Goal: Task Accomplishment & Management: Use online tool/utility

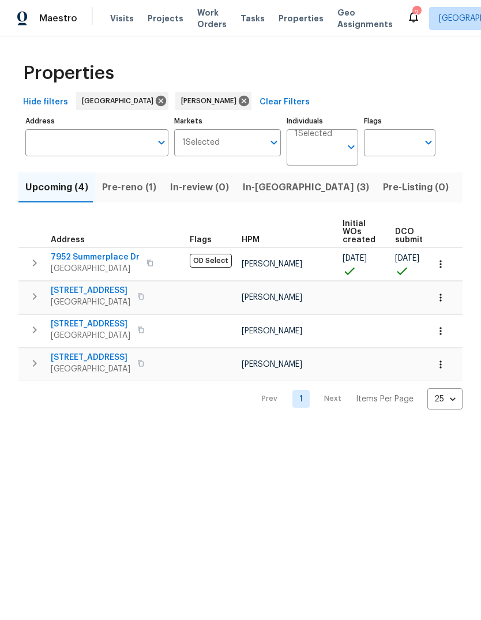
click at [253, 185] on span "In-reno (3)" at bounding box center [306, 187] width 126 height 16
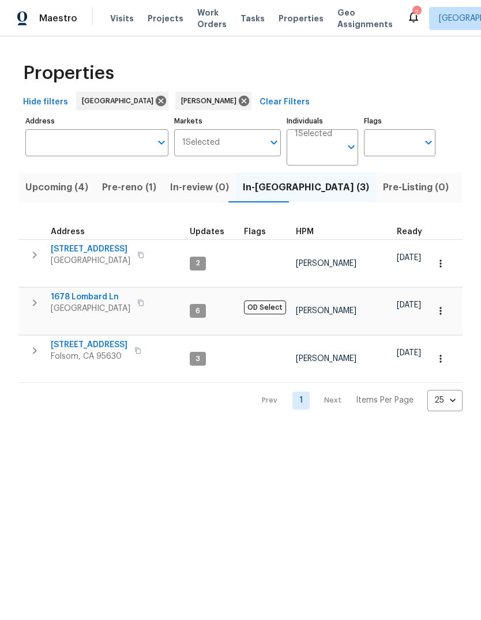
click at [62, 291] on span "1678 Lombard Ln" at bounding box center [91, 297] width 80 height 12
click at [62, 247] on span "4612 Silvies Way" at bounding box center [91, 249] width 80 height 12
click at [102, 350] on span "Folsom, CA 95630" at bounding box center [89, 356] width 77 height 12
click at [139, 186] on span "Pre-reno (1)" at bounding box center [129, 187] width 54 height 16
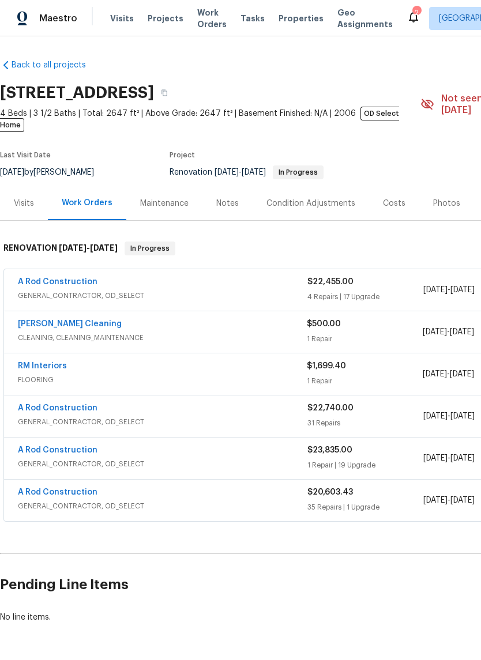
click at [231, 198] on div "Notes" at bounding box center [227, 204] width 22 height 12
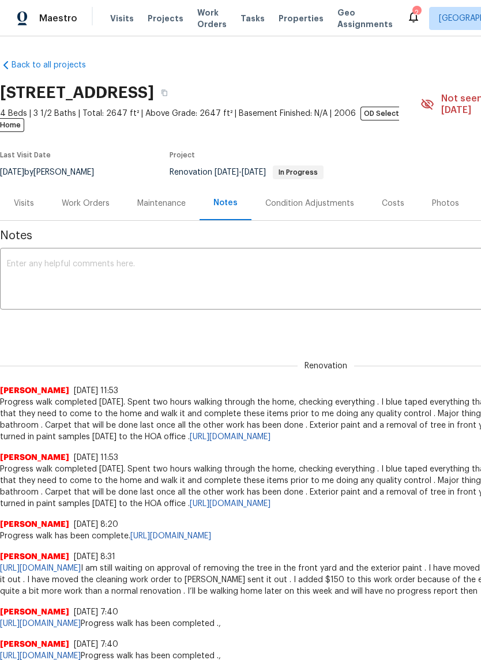
click at [37, 260] on textarea at bounding box center [326, 280] width 638 height 40
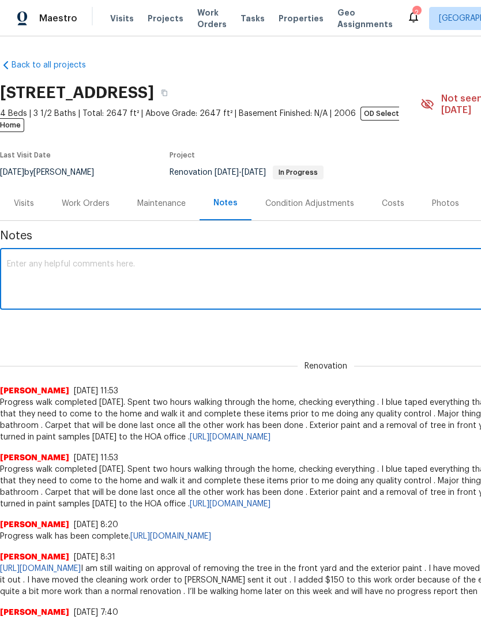
click at [40, 261] on textarea at bounding box center [326, 280] width 638 height 40
paste textarea "[URL][DOMAIN_NAME]"
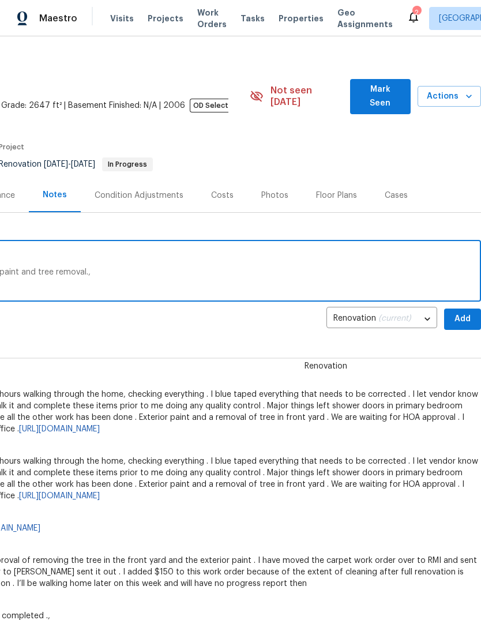
scroll to position [9, 171]
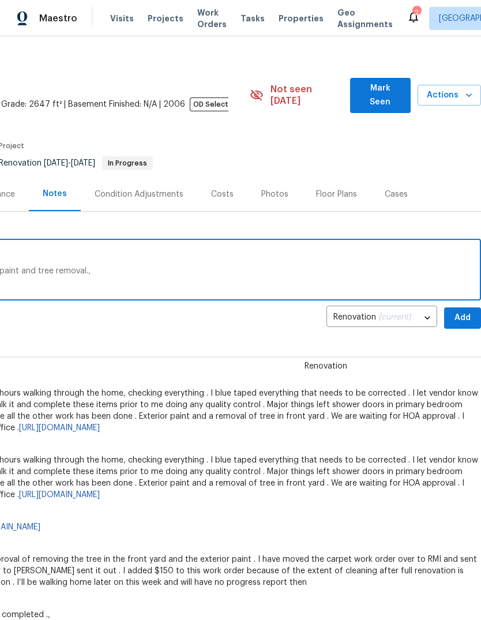
type textarea "[URL][DOMAIN_NAME] We are still waiting on HOA on the exterior paint and tree r…"
click at [462, 311] on span "Add" at bounding box center [462, 318] width 18 height 14
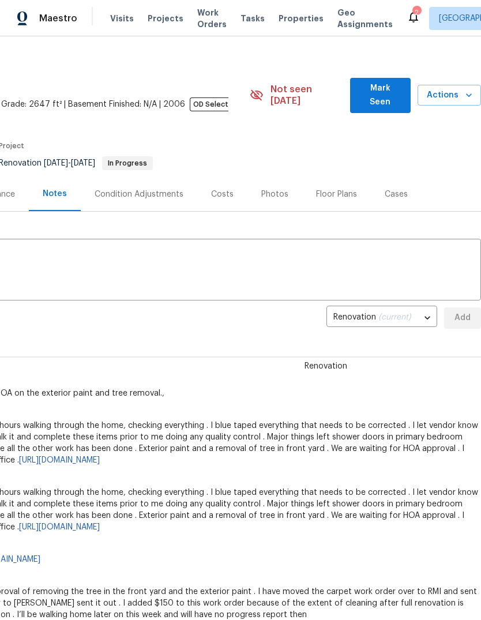
click at [412, 13] on div "2" at bounding box center [416, 13] width 8 height 12
click at [406, 16] on icon at bounding box center [413, 17] width 14 height 14
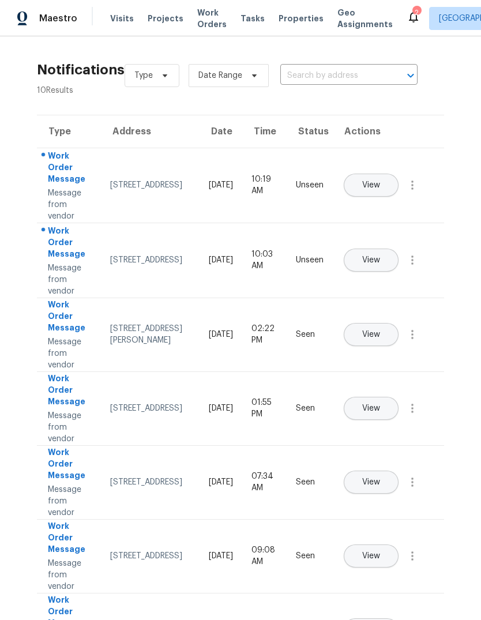
click at [397, 253] on button "View" at bounding box center [371, 259] width 55 height 23
click at [413, 265] on icon "button" at bounding box center [412, 259] width 2 height 9
click at [360, 273] on div "Mark Seen" at bounding box center [346, 274] width 90 height 12
click at [412, 190] on icon "button" at bounding box center [412, 184] width 2 height 9
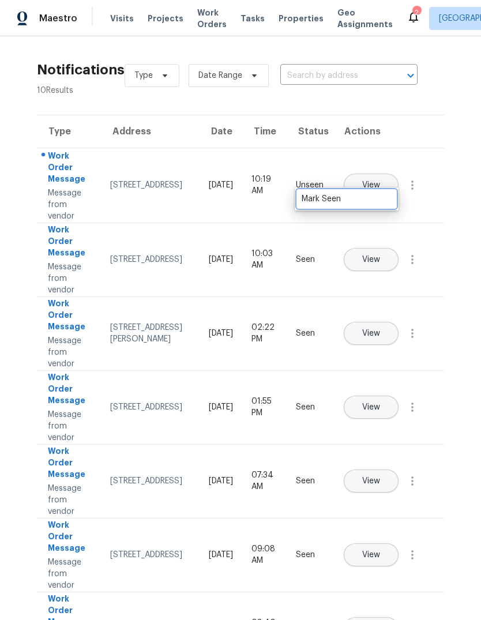
click at [373, 196] on div "Mark Seen" at bounding box center [346, 199] width 90 height 12
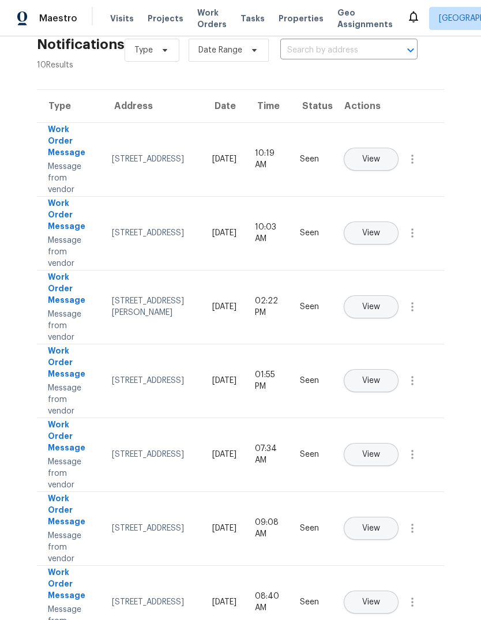
scroll to position [26, 0]
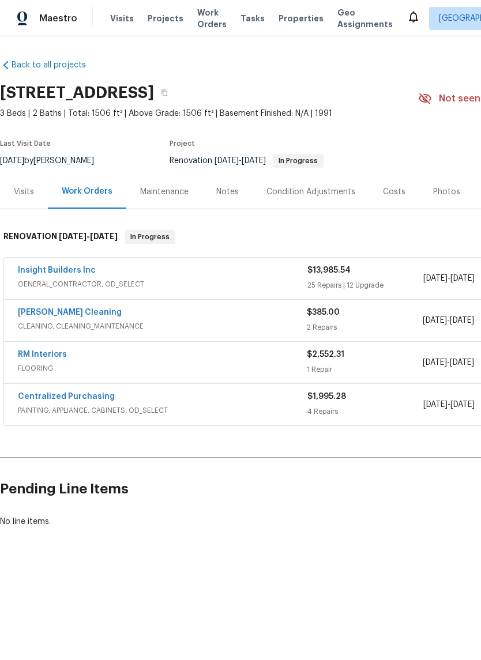
click at [232, 183] on div "Notes" at bounding box center [227, 192] width 50 height 34
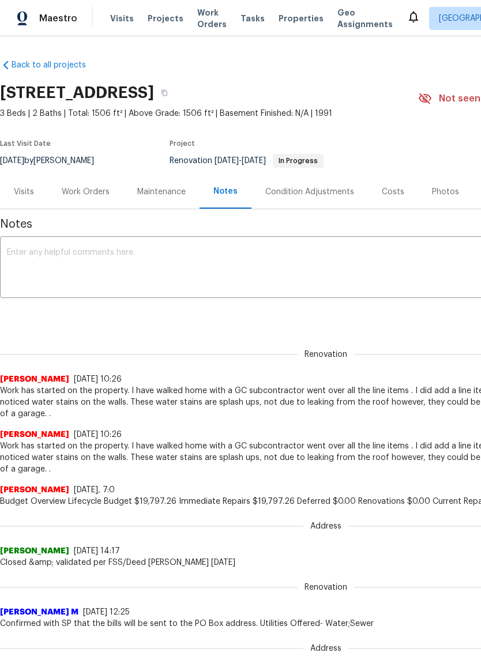
click at [30, 255] on textarea at bounding box center [326, 268] width 638 height 40
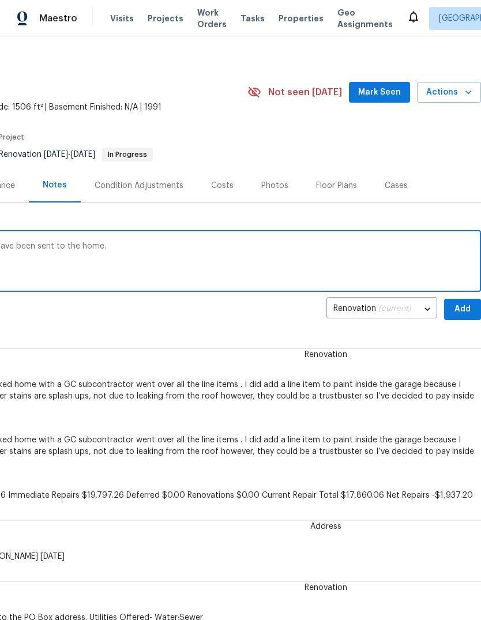
scroll to position [6, 171]
type textarea "Home is in progress paint and appliances have been sent to the home. I’ll be by…"
click at [463, 312] on span "Add" at bounding box center [462, 309] width 18 height 14
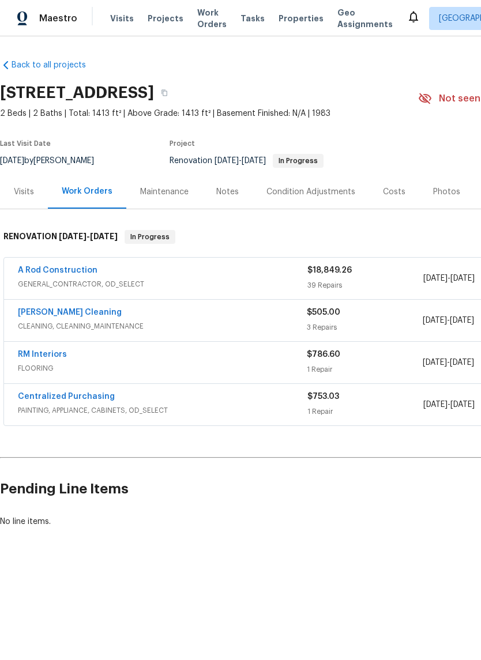
click at [224, 180] on div "Notes" at bounding box center [227, 192] width 50 height 34
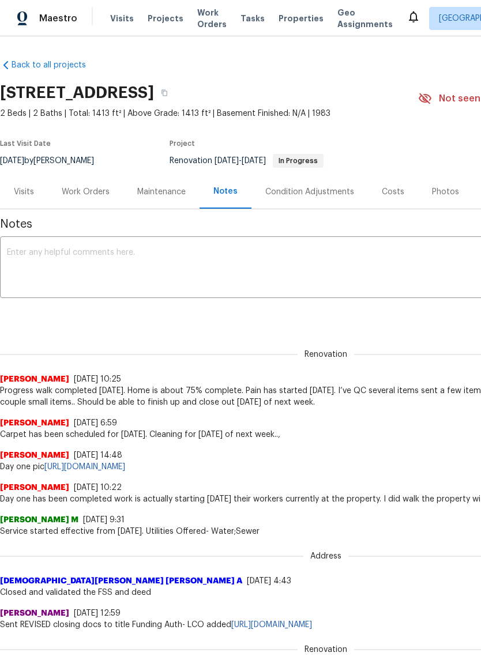
click at [47, 262] on textarea at bounding box center [326, 268] width 638 height 40
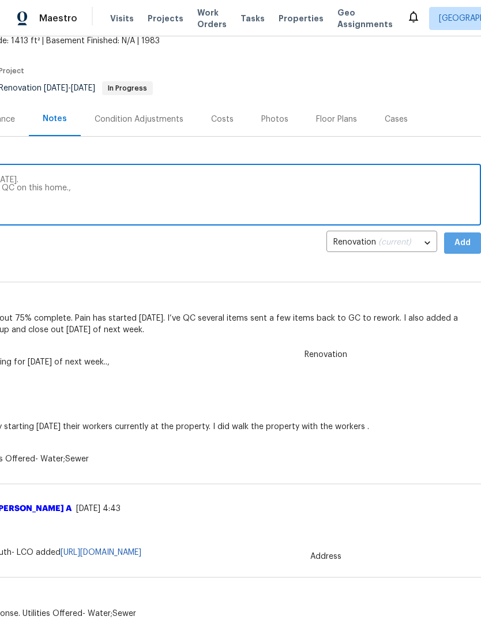
scroll to position [73, 171]
type textarea "Carpet is going in today cleaning will be tomorrow. I’m hoping I can get out to…"
click at [460, 240] on span "Add" at bounding box center [462, 243] width 18 height 14
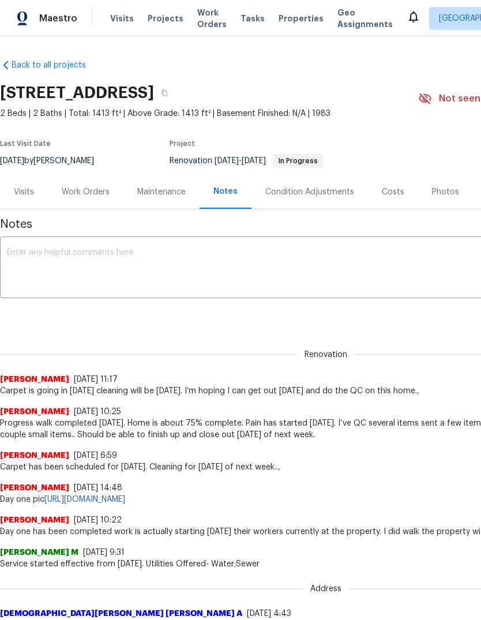
scroll to position [0, 0]
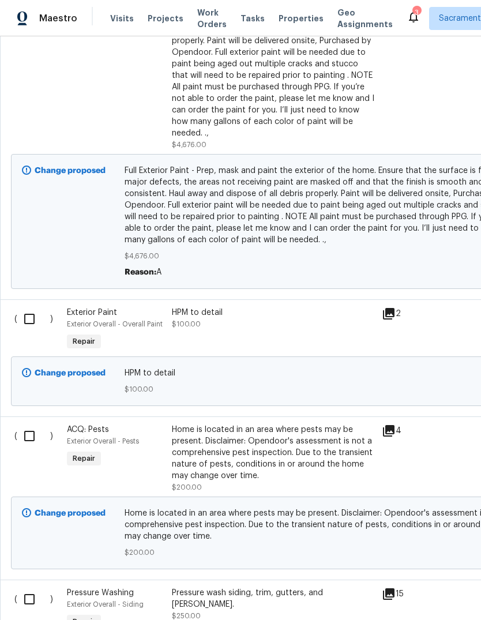
click at [395, 307] on icon at bounding box center [389, 314] width 14 height 14
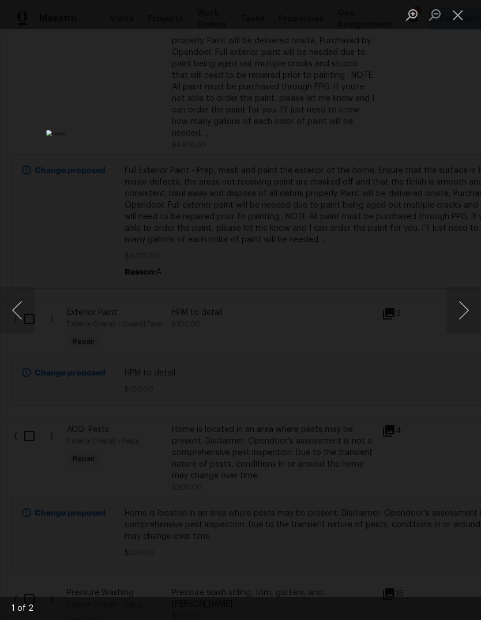
click at [454, 17] on button "Close lightbox" at bounding box center [457, 15] width 23 height 20
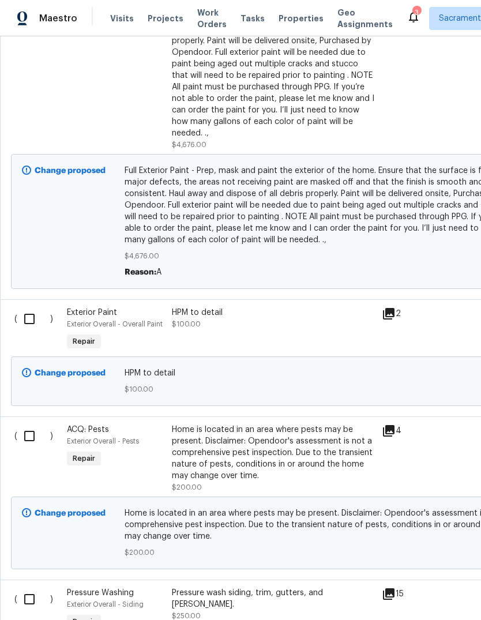
click at [22, 424] on input "checkbox" at bounding box center [33, 436] width 33 height 24
checkbox input "true"
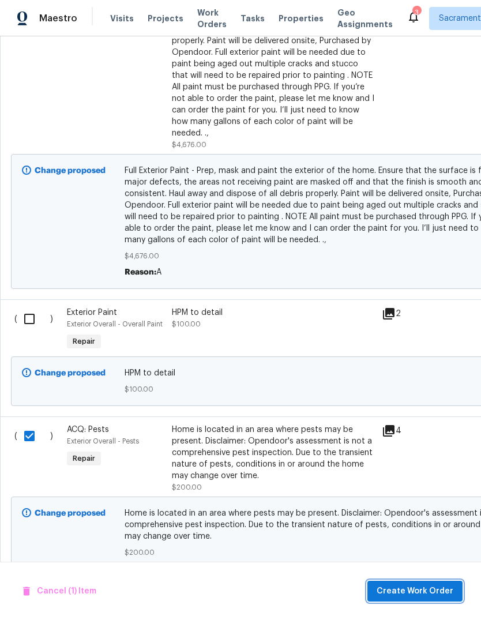
click at [417, 584] on span "Create Work Order" at bounding box center [414, 591] width 77 height 14
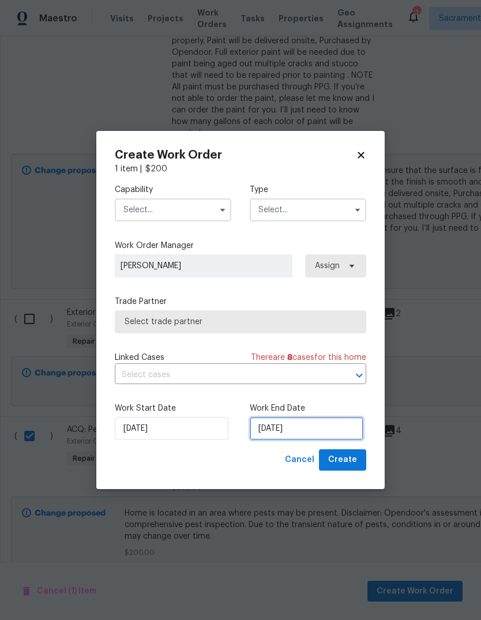
click at [312, 423] on input "[DATE]" at bounding box center [307, 428] width 114 height 23
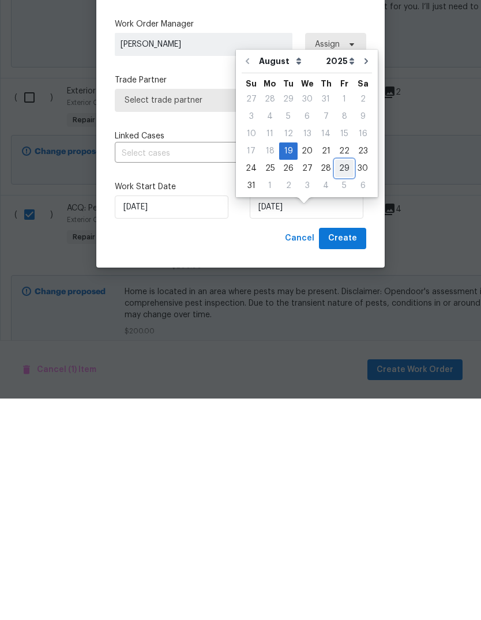
click at [340, 382] on div "29" at bounding box center [344, 390] width 18 height 16
type input "[DATE]"
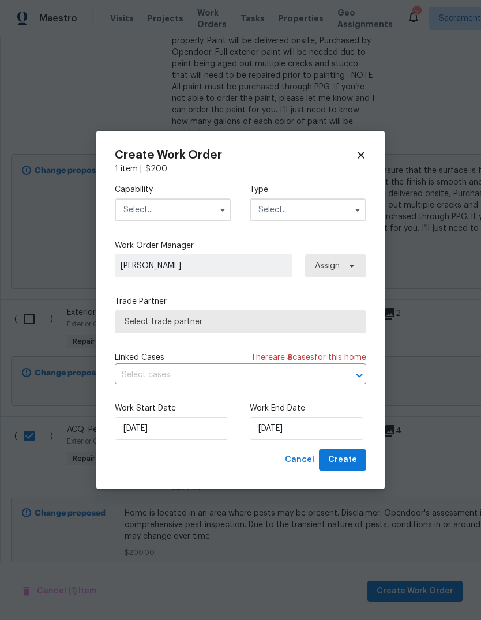
click at [209, 219] on input "text" at bounding box center [173, 209] width 116 height 23
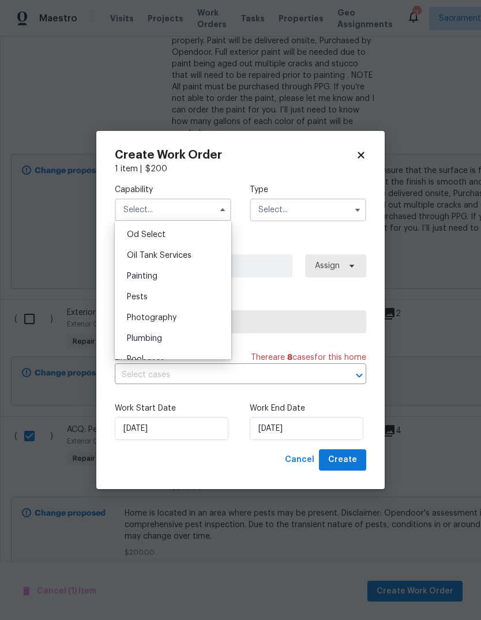
scroll to position [960, 0]
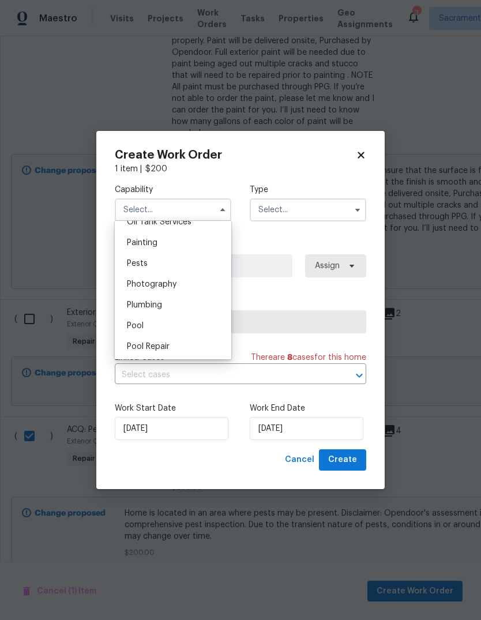
click at [189, 269] on div "Pests" at bounding box center [173, 263] width 111 height 21
type input "Pests"
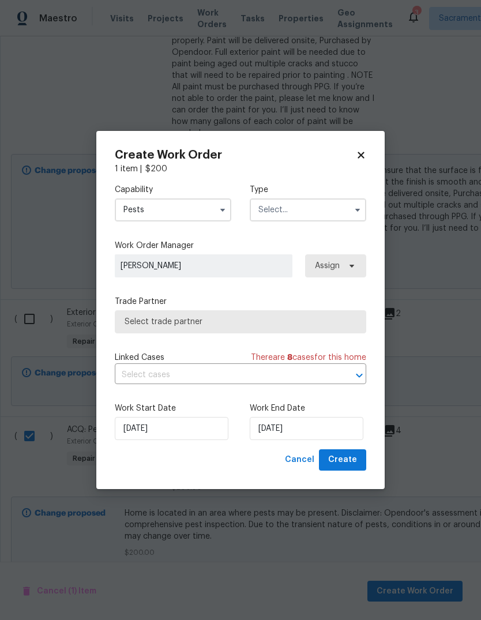
click at [340, 219] on input "text" at bounding box center [308, 209] width 116 height 23
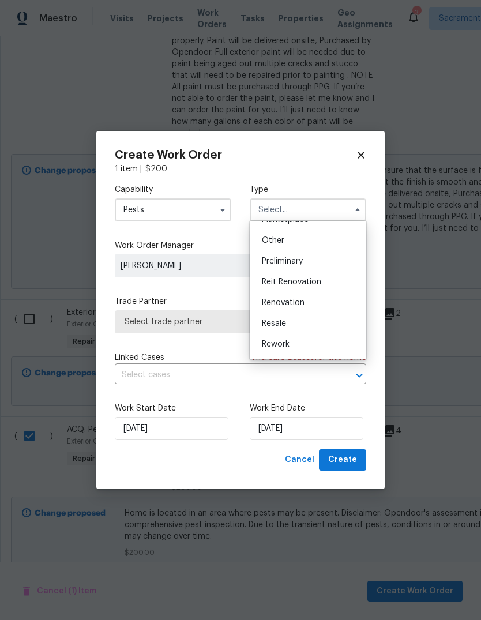
scroll to position [221, 0]
click at [310, 309] on div "Renovation" at bounding box center [307, 303] width 111 height 21
type input "Renovation"
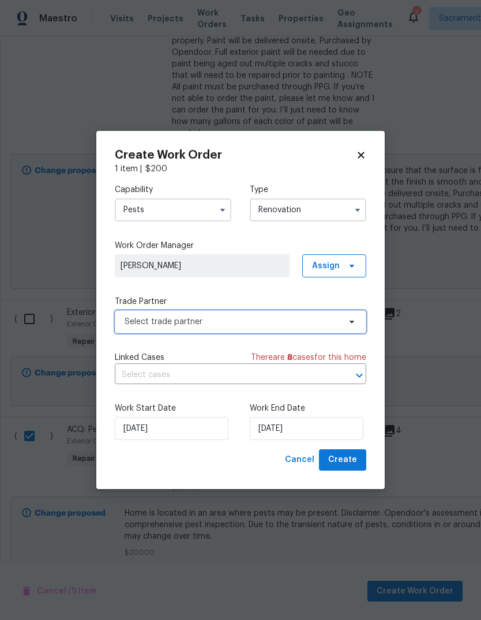
click at [290, 324] on span "Select trade partner" at bounding box center [232, 322] width 215 height 12
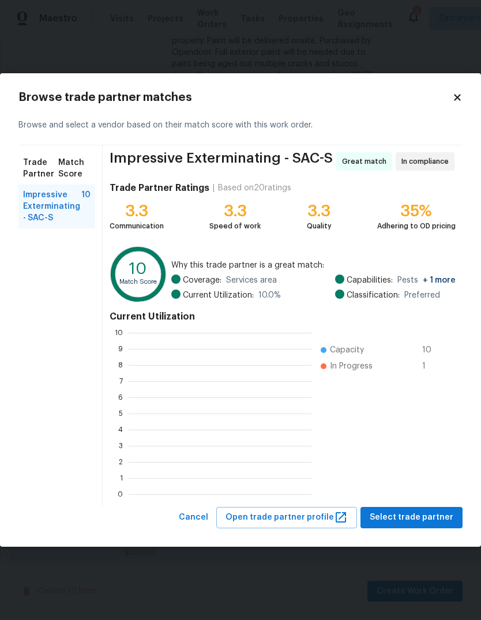
scroll to position [161, 183]
click at [50, 205] on span "Impressive Exterminating - SAC-S" at bounding box center [52, 206] width 58 height 35
click at [412, 523] on span "Select trade partner" at bounding box center [412, 517] width 84 height 14
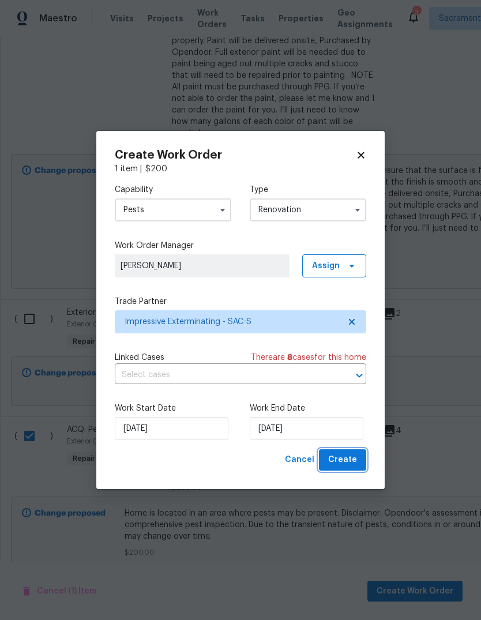
click at [348, 458] on span "Create" at bounding box center [342, 460] width 29 height 14
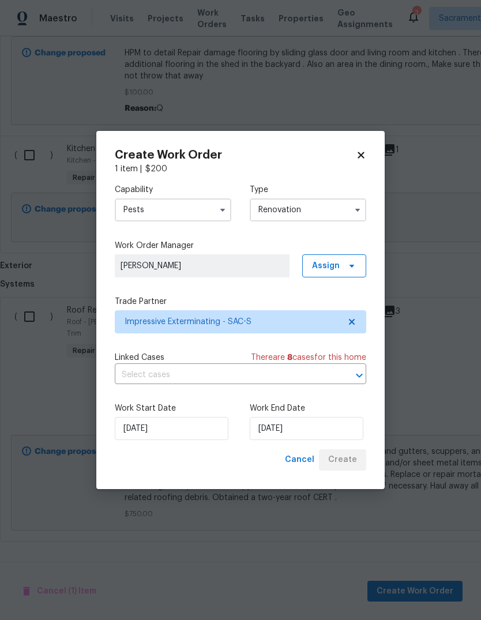
scroll to position [4516, 0]
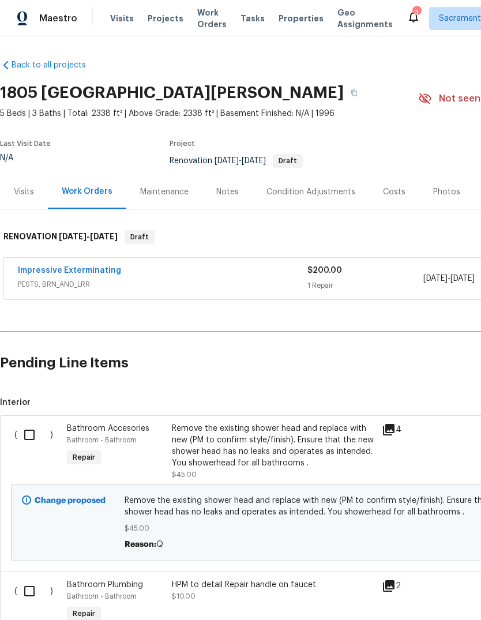
click at [30, 266] on link "Impressive Exterminating" at bounding box center [69, 270] width 103 height 8
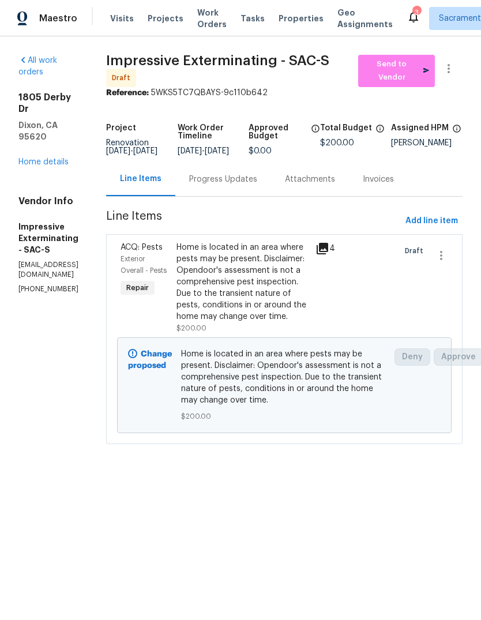
click at [257, 182] on div "Progress Updates" at bounding box center [223, 180] width 68 height 12
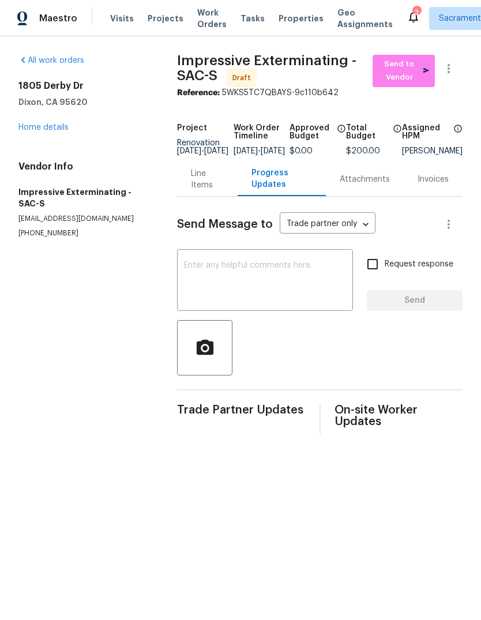
click at [186, 276] on textarea at bounding box center [265, 281] width 162 height 40
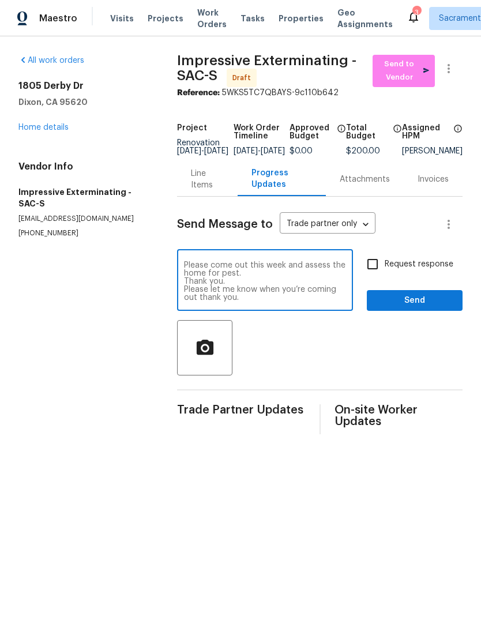
type textarea "Please come out this week and assess the home for pest. Thank you. Please let m…"
click at [371, 272] on input "Request response" at bounding box center [372, 264] width 24 height 24
checkbox input "true"
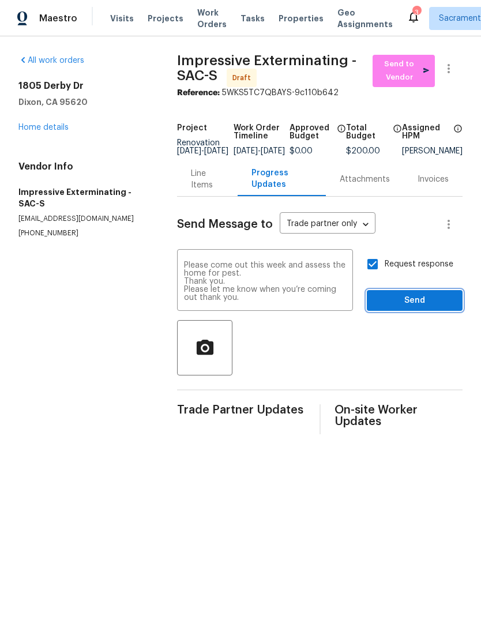
click at [421, 306] on span "Send" at bounding box center [414, 300] width 77 height 14
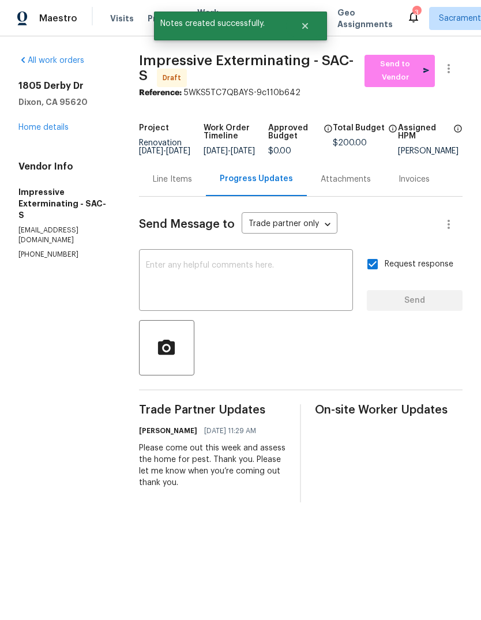
click at [32, 125] on link "Home details" at bounding box center [43, 127] width 50 height 8
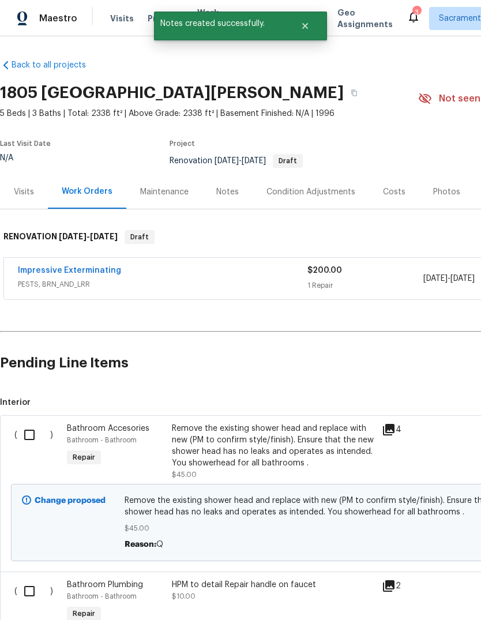
click at [21, 434] on input "checkbox" at bounding box center [33, 435] width 33 height 24
checkbox input "true"
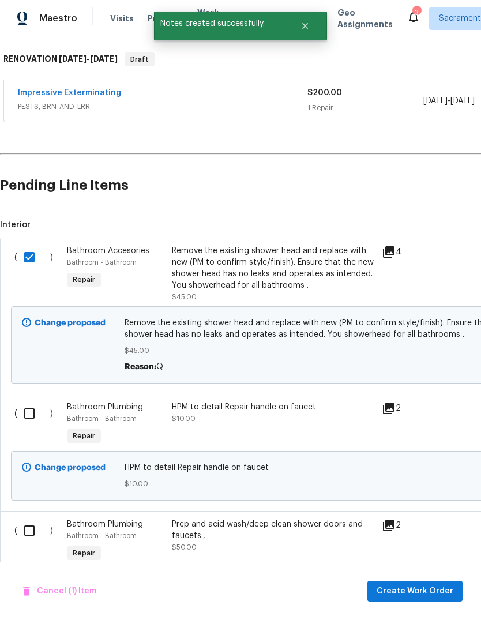
scroll to position [179, 0]
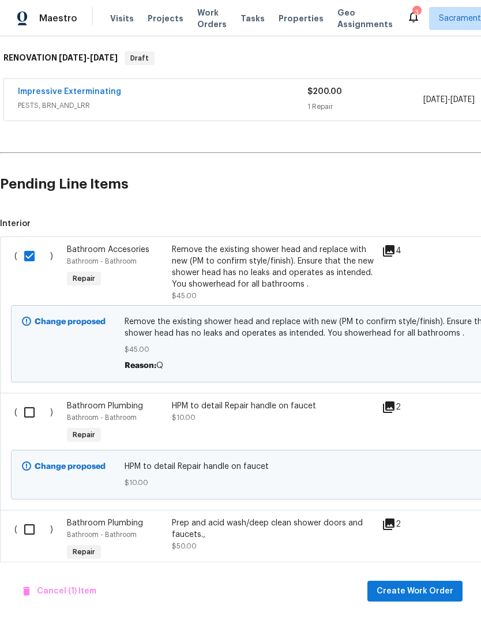
click at [22, 402] on input "checkbox" at bounding box center [33, 412] width 33 height 24
checkbox input "true"
click at [21, 528] on input "checkbox" at bounding box center [33, 529] width 33 height 24
checkbox input "true"
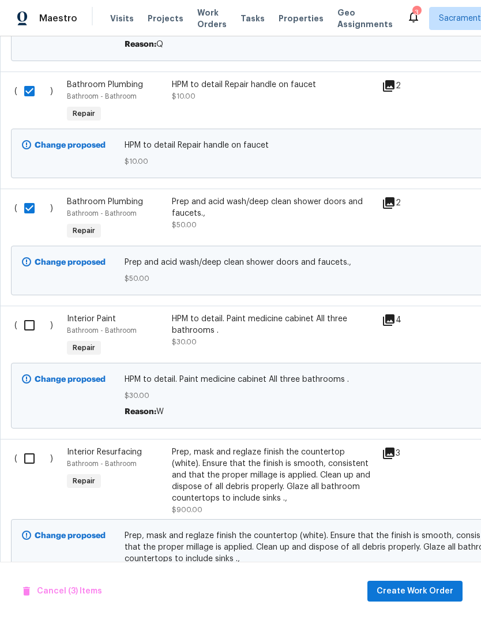
scroll to position [500, 0]
click at [21, 327] on input "checkbox" at bounding box center [33, 324] width 33 height 24
checkbox input "true"
click at [18, 458] on input "checkbox" at bounding box center [33, 458] width 33 height 24
checkbox input "true"
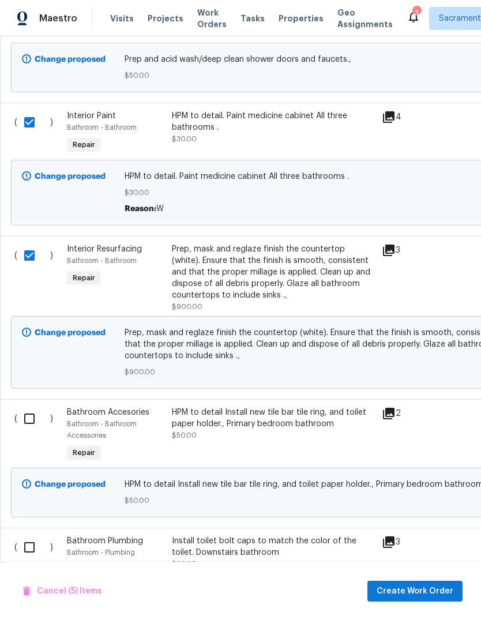
scroll to position [703, 0]
click at [19, 422] on input "checkbox" at bounding box center [33, 418] width 33 height 24
checkbox input "true"
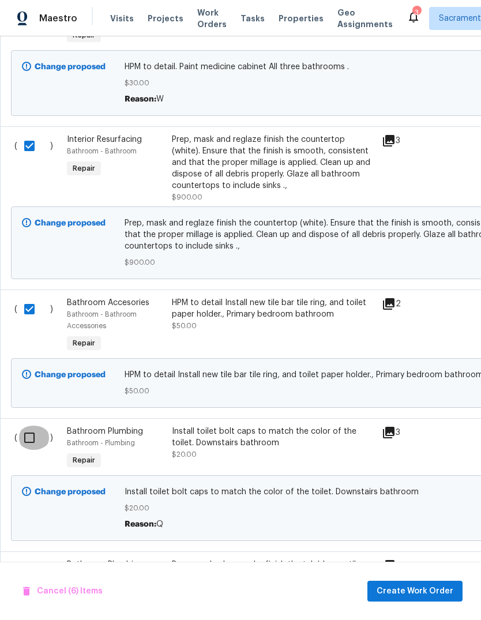
scroll to position [812, 0]
click at [19, 439] on input "checkbox" at bounding box center [33, 437] width 33 height 24
checkbox input "true"
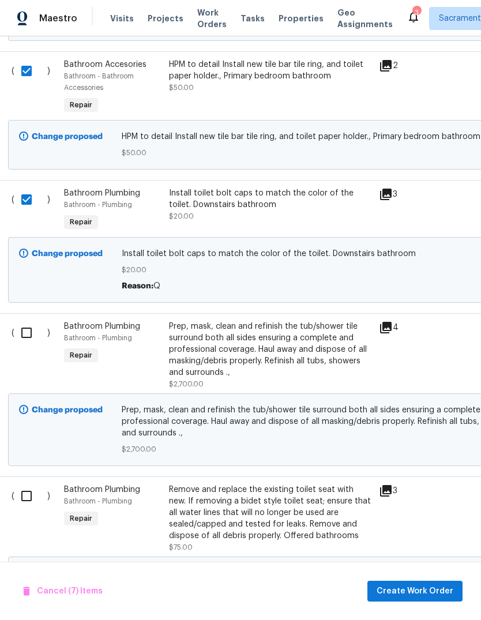
scroll to position [1057, 3]
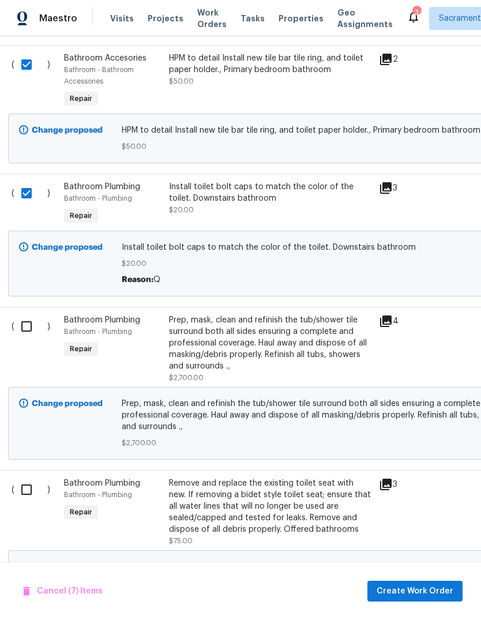
click at [26, 325] on input "checkbox" at bounding box center [30, 326] width 33 height 24
checkbox input "true"
click at [25, 492] on input "checkbox" at bounding box center [30, 489] width 33 height 24
checkbox input "true"
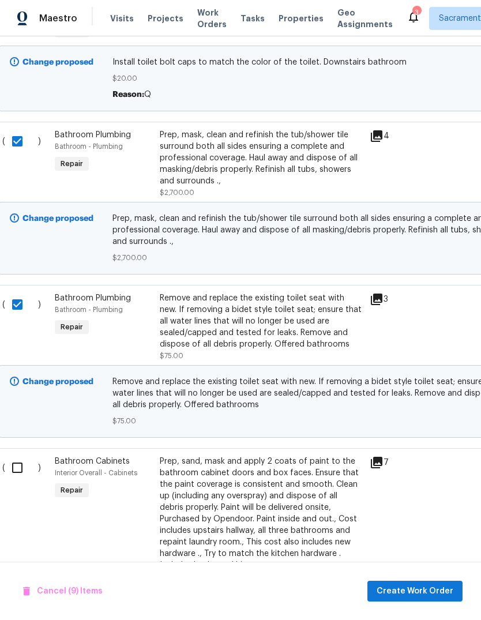
scroll to position [1258, 3]
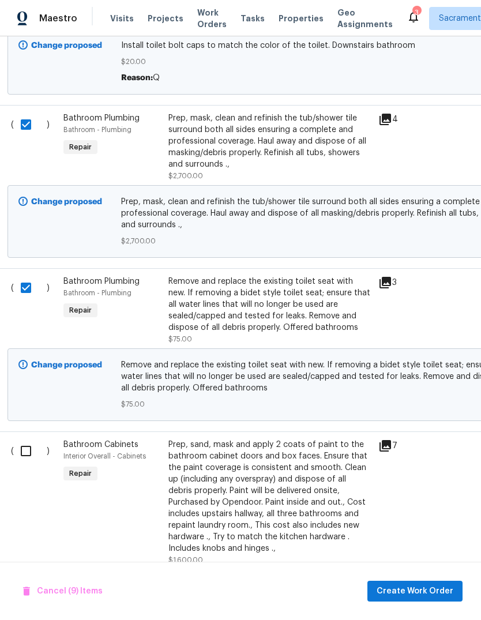
click at [20, 455] on input "checkbox" at bounding box center [30, 451] width 33 height 24
checkbox input "true"
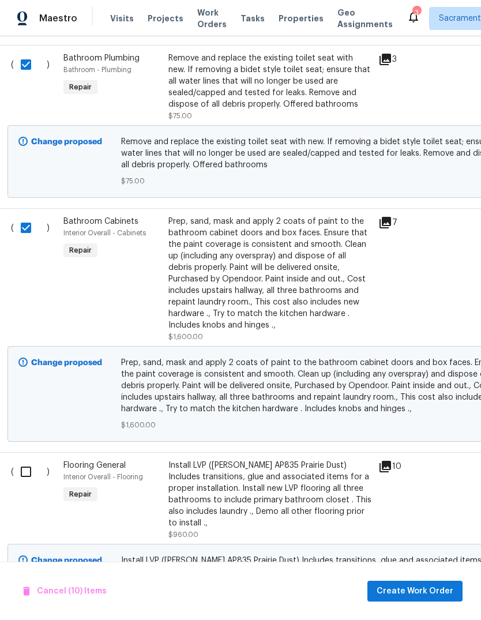
scroll to position [1482, 3]
click at [19, 476] on input "checkbox" at bounding box center [30, 471] width 33 height 24
checkbox input "true"
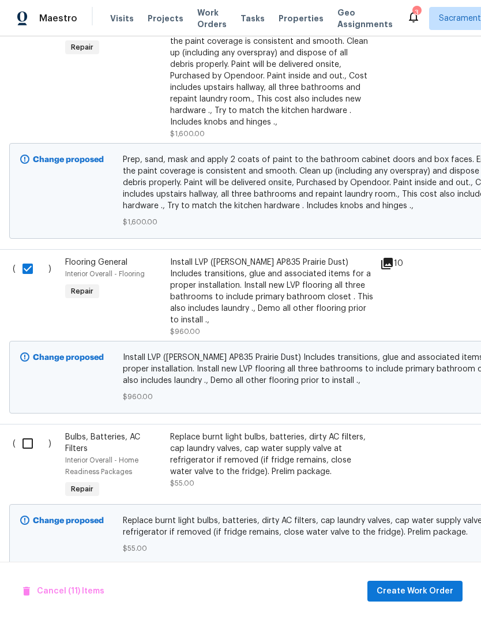
click at [20, 442] on input "checkbox" at bounding box center [32, 443] width 33 height 24
checkbox input "true"
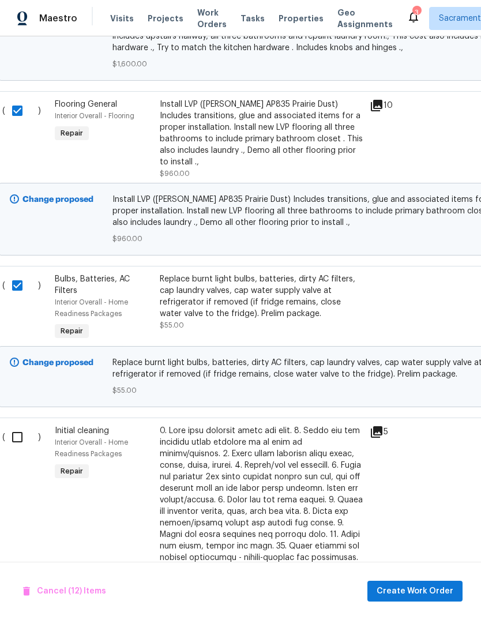
scroll to position [1863, 1]
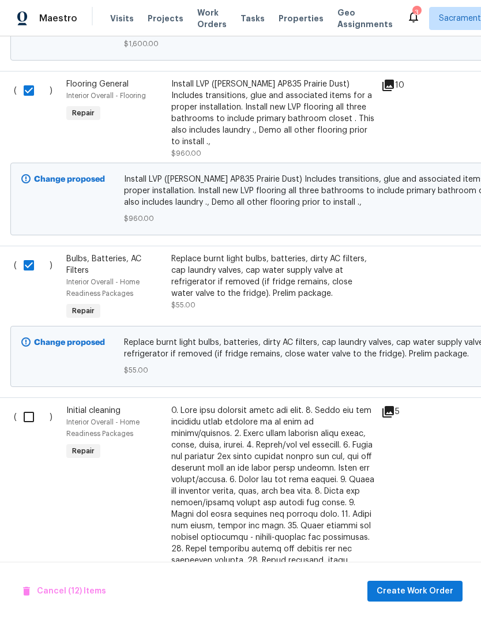
click at [20, 426] on input "checkbox" at bounding box center [33, 417] width 33 height 24
checkbox input "true"
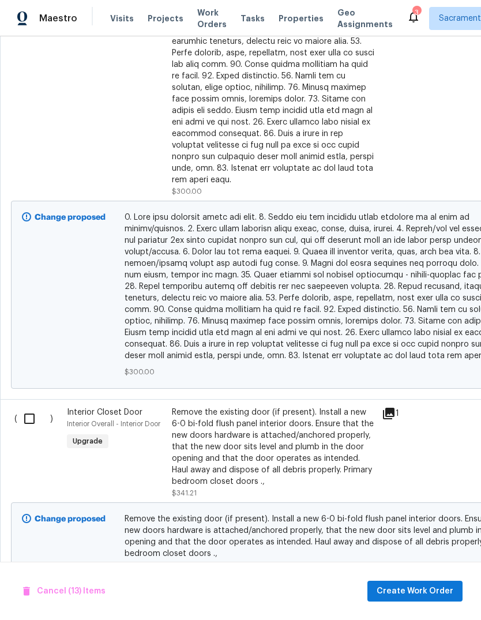
scroll to position [2393, 0]
click at [22, 415] on input "checkbox" at bounding box center [33, 418] width 33 height 24
checkbox input "true"
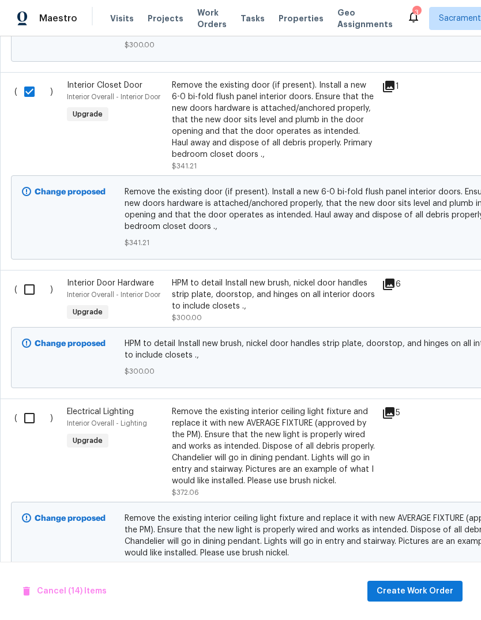
scroll to position [2720, 0]
click at [20, 416] on input "checkbox" at bounding box center [33, 417] width 33 height 24
checkbox input "true"
click at [21, 284] on input "checkbox" at bounding box center [33, 289] width 33 height 24
checkbox input "true"
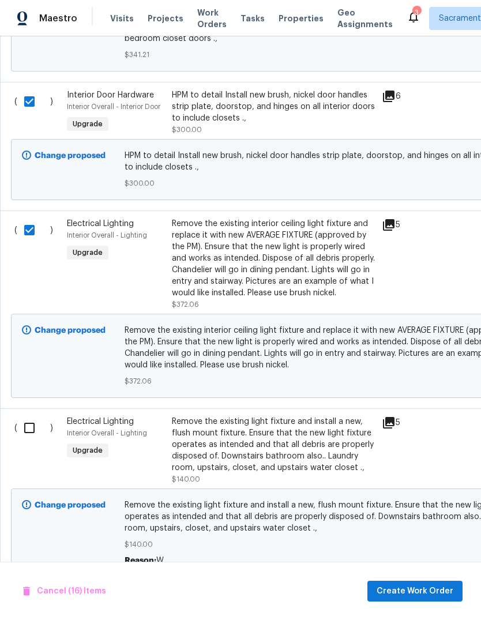
scroll to position [2908, 0]
click at [26, 423] on input "checkbox" at bounding box center [33, 428] width 33 height 24
checkbox input "true"
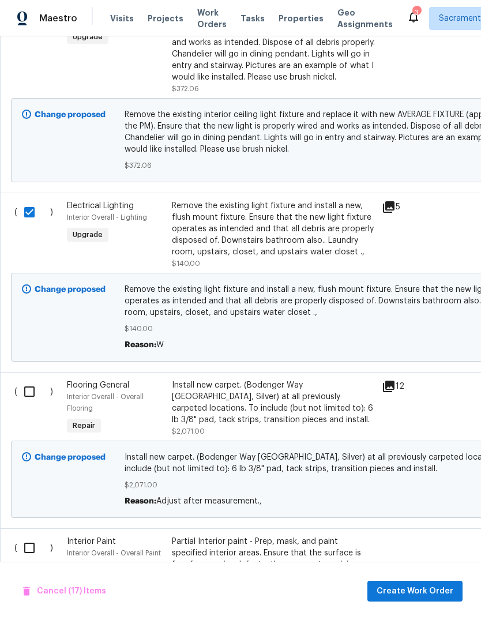
scroll to position [3124, 0]
click at [29, 384] on input "checkbox" at bounding box center [33, 391] width 33 height 24
checkbox input "true"
click at [18, 548] on input "checkbox" at bounding box center [33, 547] width 33 height 24
checkbox input "true"
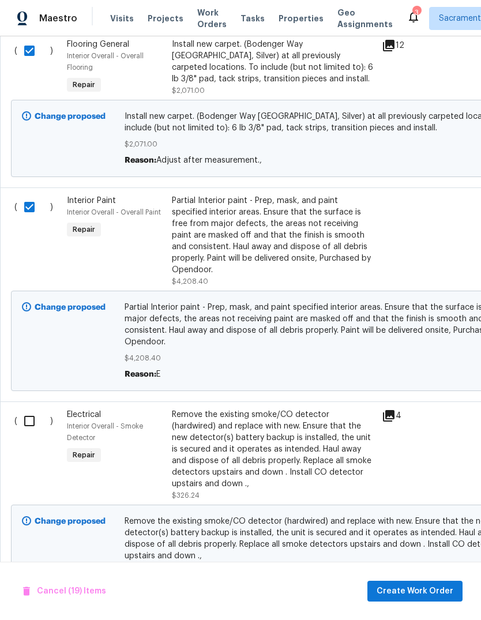
scroll to position [3464, 0]
click at [17, 412] on input "checkbox" at bounding box center [33, 421] width 33 height 24
checkbox input "true"
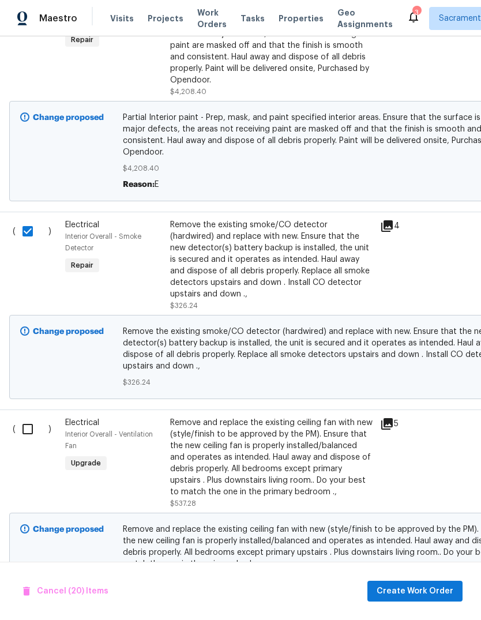
scroll to position [3658, 1]
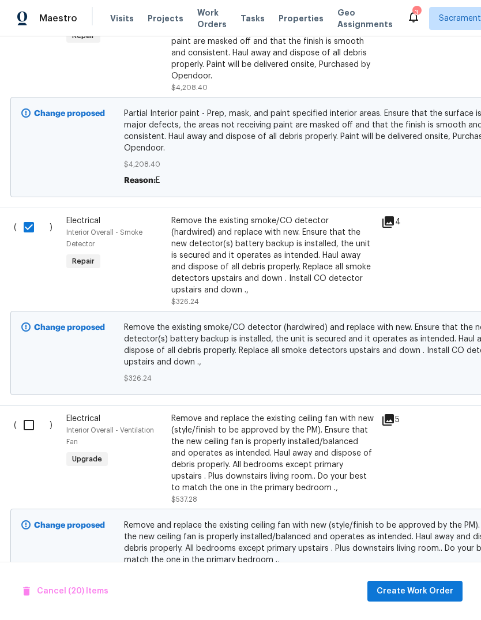
click at [21, 419] on input "checkbox" at bounding box center [33, 425] width 33 height 24
checkbox input "true"
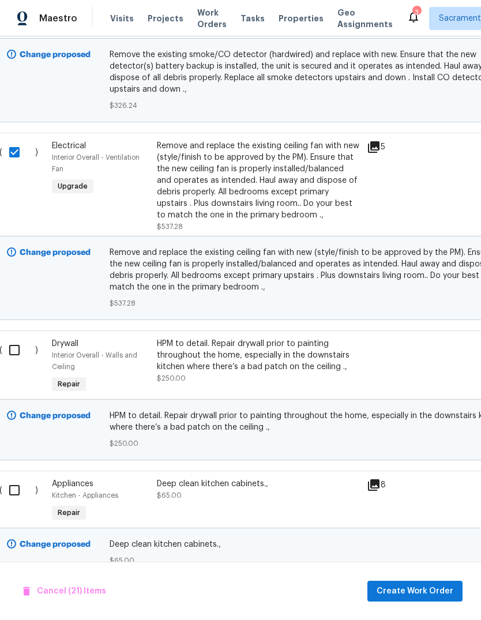
scroll to position [3932, 14]
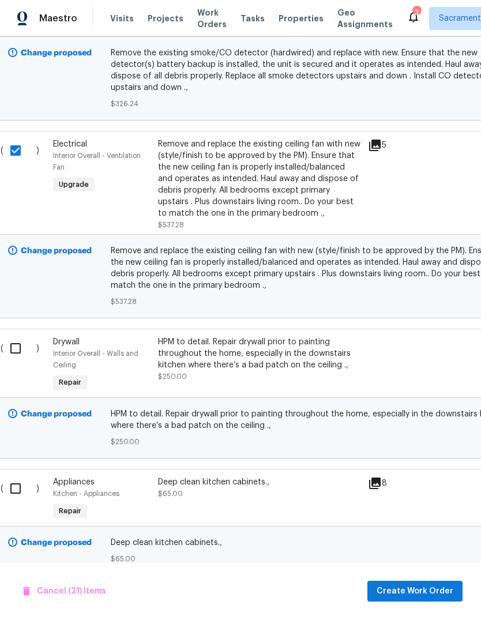
click at [14, 342] on input "checkbox" at bounding box center [19, 348] width 33 height 24
checkbox input "true"
click at [14, 478] on input "checkbox" at bounding box center [19, 488] width 33 height 24
checkbox input "true"
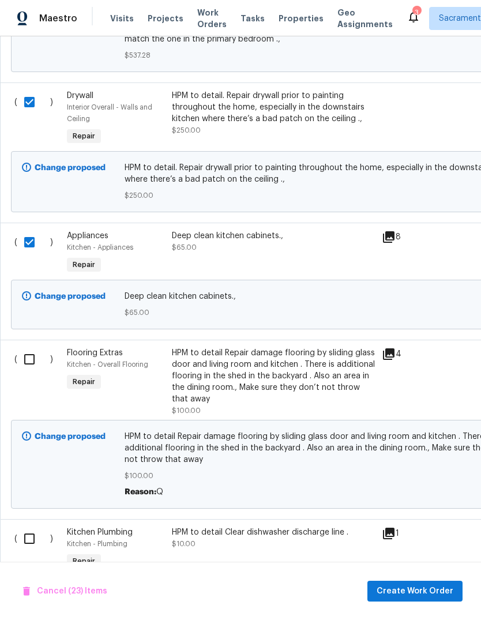
scroll to position [4178, 0]
click at [18, 353] on input "checkbox" at bounding box center [33, 359] width 33 height 24
checkbox input "true"
click at [20, 531] on input "checkbox" at bounding box center [33, 538] width 33 height 24
checkbox input "true"
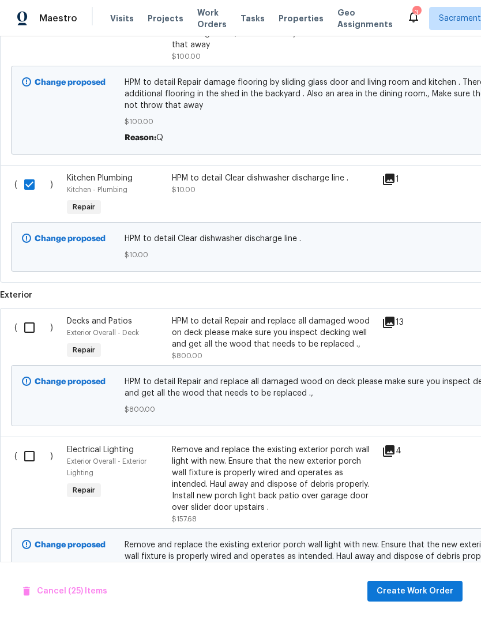
scroll to position [0, 0]
click at [22, 453] on input "checkbox" at bounding box center [33, 456] width 33 height 24
checkbox input "true"
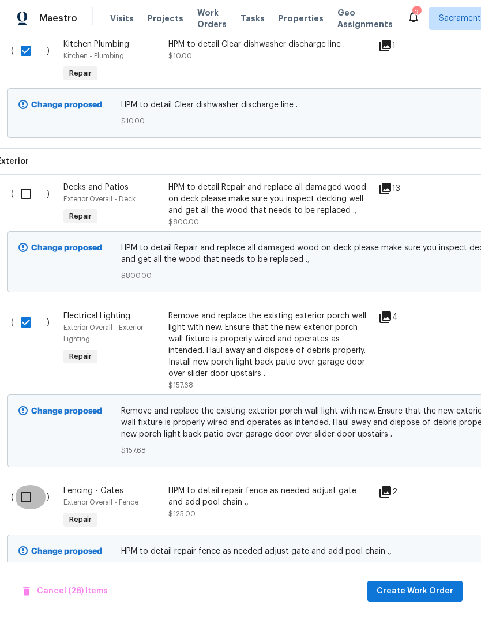
click at [17, 490] on input "checkbox" at bounding box center [30, 497] width 33 height 24
checkbox input "true"
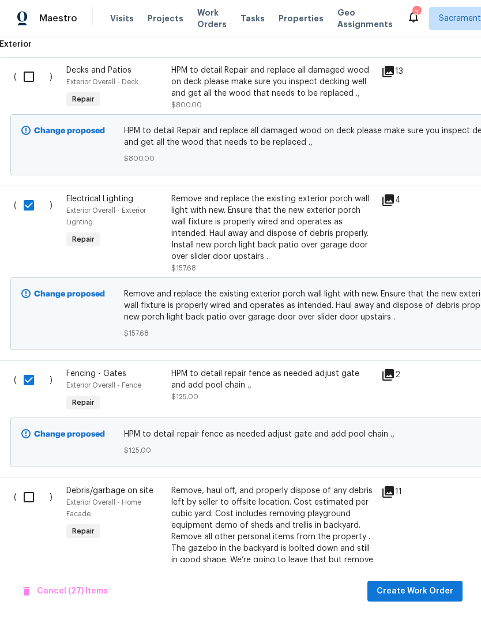
click at [18, 488] on input "checkbox" at bounding box center [33, 497] width 33 height 24
checkbox input "true"
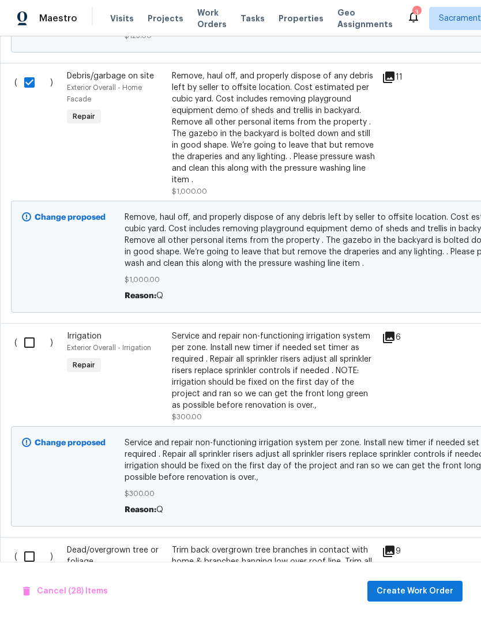
click at [19, 340] on input "checkbox" at bounding box center [33, 342] width 33 height 24
checkbox input "true"
click at [21, 549] on input "checkbox" at bounding box center [33, 556] width 33 height 24
checkbox input "true"
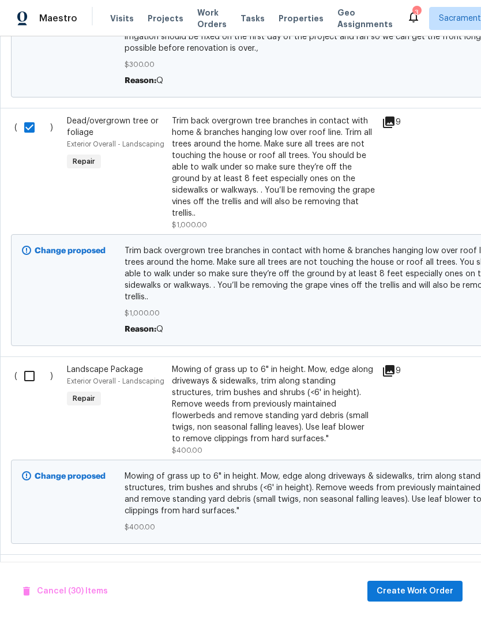
click at [22, 365] on input "checkbox" at bounding box center [33, 376] width 33 height 24
checkbox input "true"
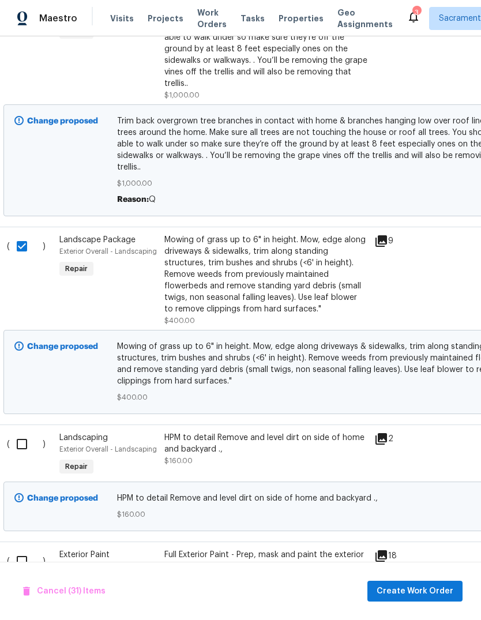
click at [15, 435] on input "checkbox" at bounding box center [26, 444] width 33 height 24
checkbox input "true"
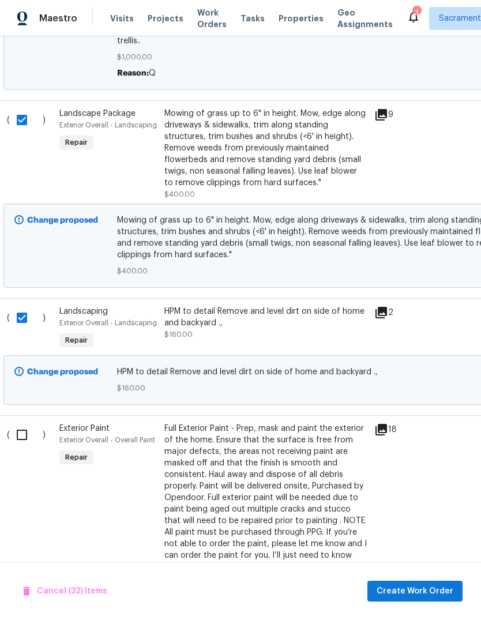
click at [14, 428] on input "checkbox" at bounding box center [26, 435] width 33 height 24
checkbox input "true"
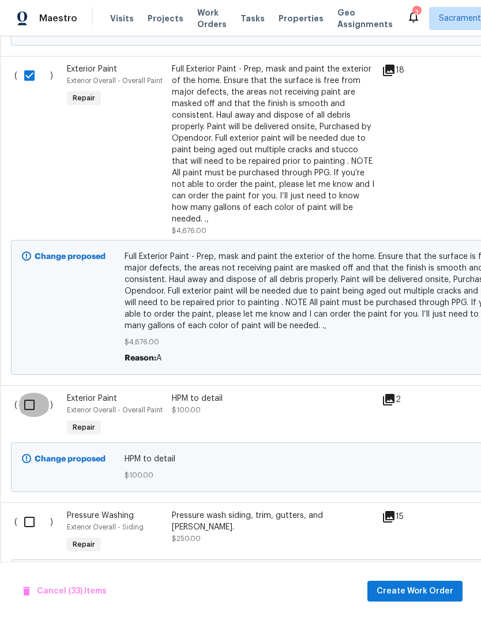
click at [23, 393] on input "checkbox" at bounding box center [33, 405] width 33 height 24
checkbox input "true"
click at [22, 510] on input "checkbox" at bounding box center [33, 522] width 33 height 24
checkbox input "true"
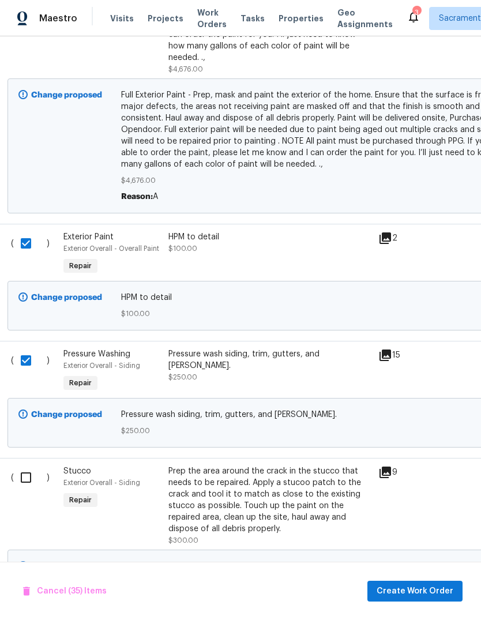
click at [18, 465] on input "checkbox" at bounding box center [30, 477] width 33 height 24
checkbox input "true"
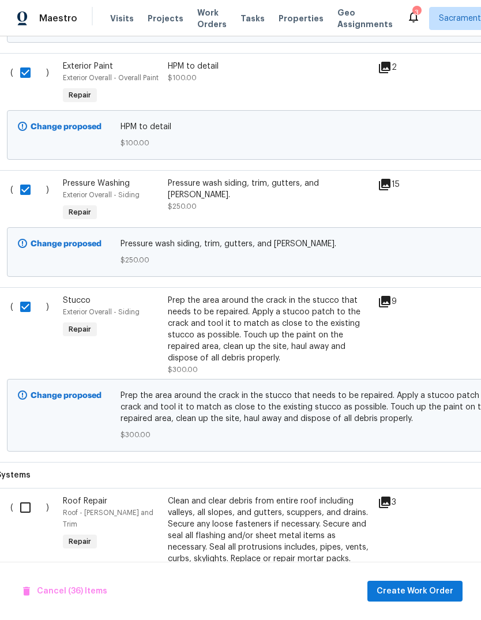
click at [17, 495] on input "checkbox" at bounding box center [29, 507] width 33 height 24
checkbox input "true"
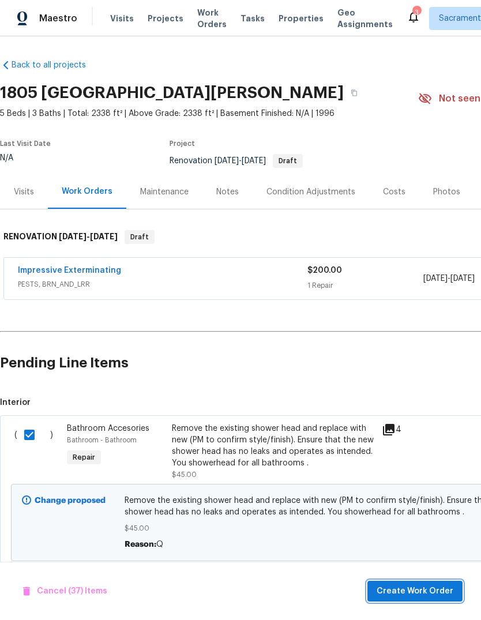
click at [416, 589] on span "Create Work Order" at bounding box center [414, 591] width 77 height 14
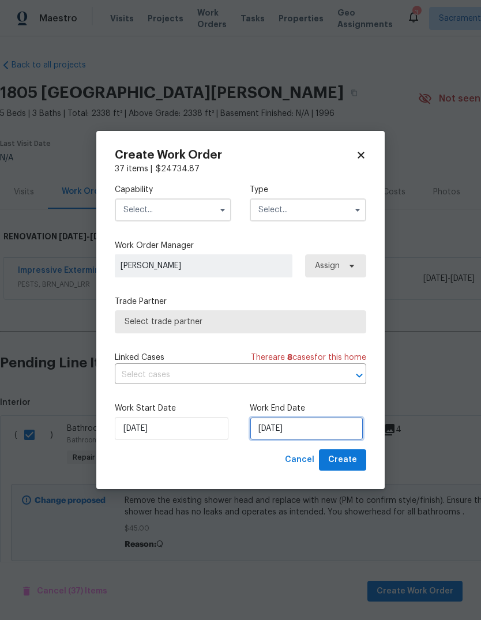
click at [325, 424] on input "[DATE]" at bounding box center [307, 428] width 114 height 23
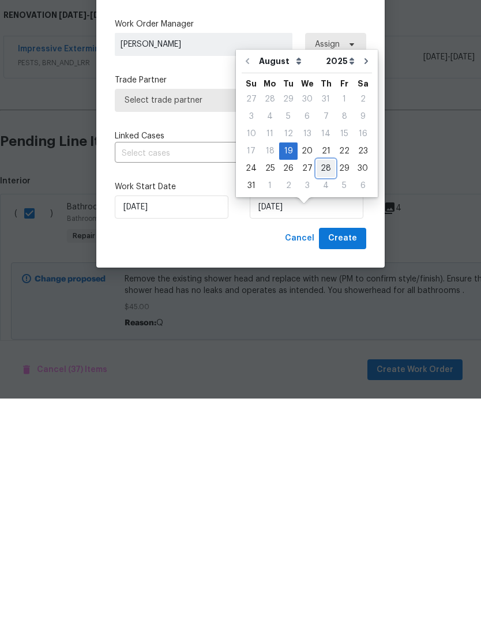
click at [324, 382] on div "28" at bounding box center [325, 390] width 18 height 16
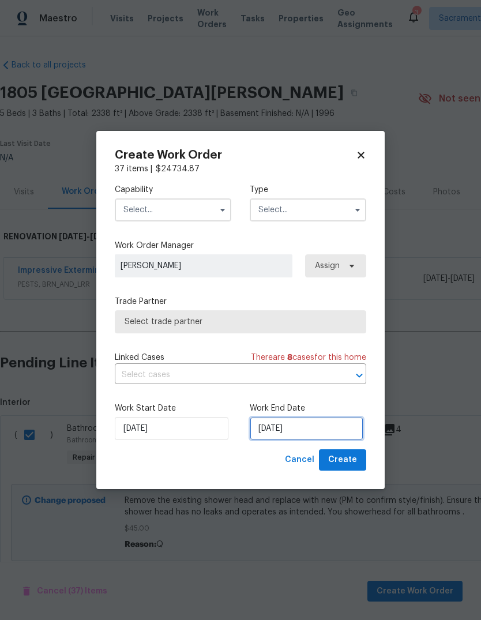
click at [329, 429] on input "8/28/2025" at bounding box center [307, 428] width 114 height 23
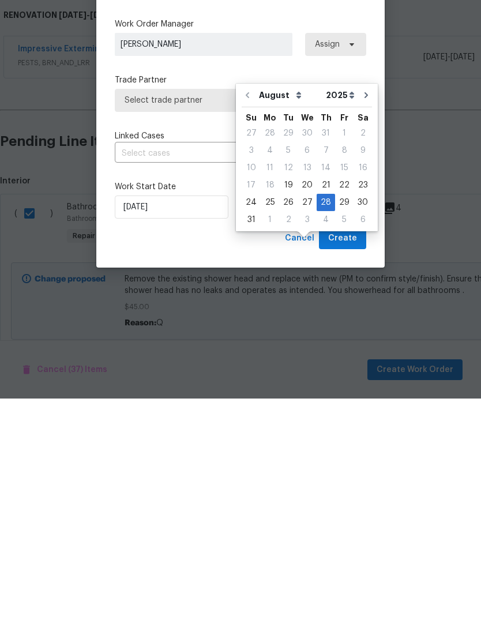
click at [265, 433] on div "1" at bounding box center [270, 441] width 18 height 16
type input "[DATE]"
select select "8"
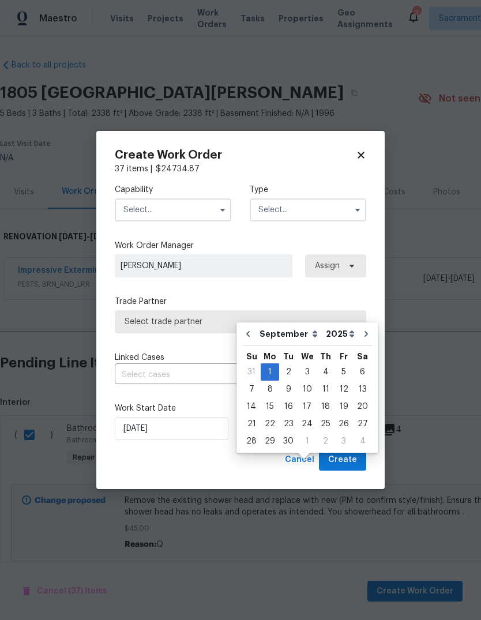
click at [200, 210] on input "text" at bounding box center [173, 209] width 116 height 23
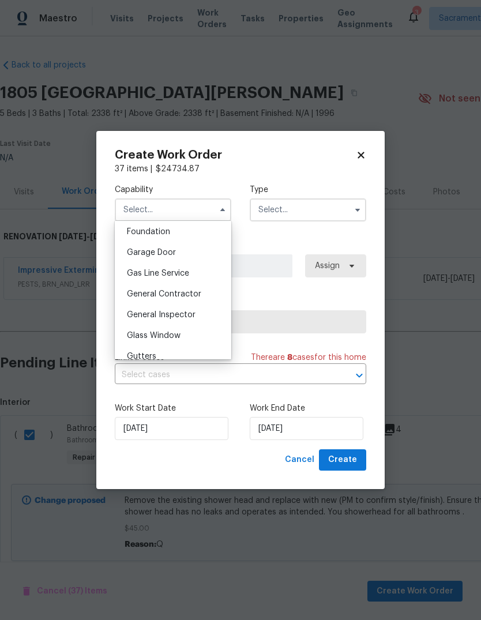
scroll to position [496, 0]
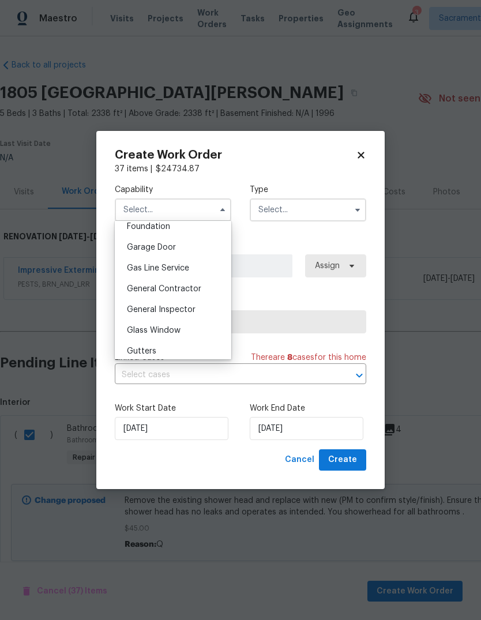
click at [199, 291] on span "General Contractor" at bounding box center [164, 289] width 74 height 8
type input "General Contractor"
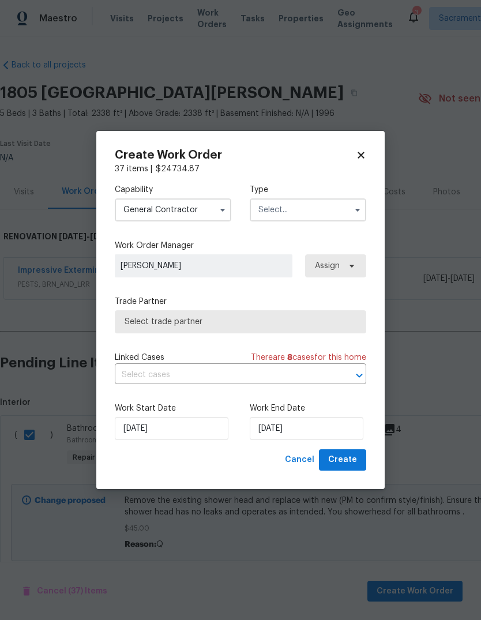
click at [348, 208] on input "text" at bounding box center [308, 209] width 116 height 23
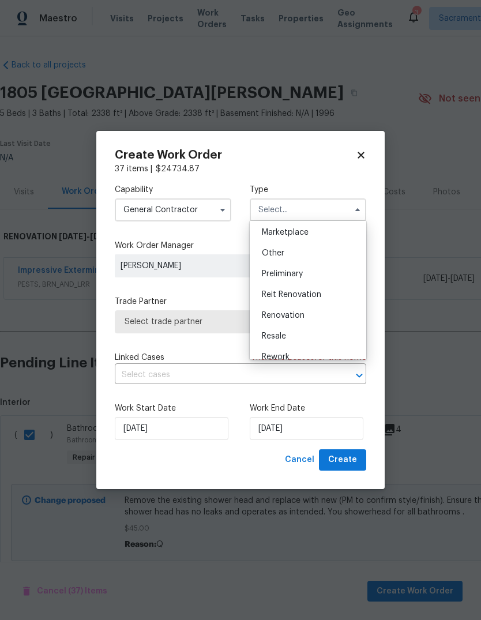
scroll to position [210, 0]
click at [309, 322] on div "Renovation" at bounding box center [307, 314] width 111 height 21
type input "Renovation"
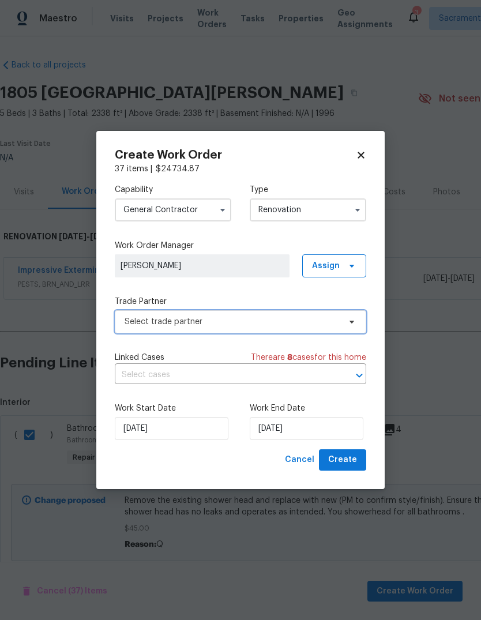
click at [307, 331] on span "Select trade partner" at bounding box center [240, 321] width 251 height 23
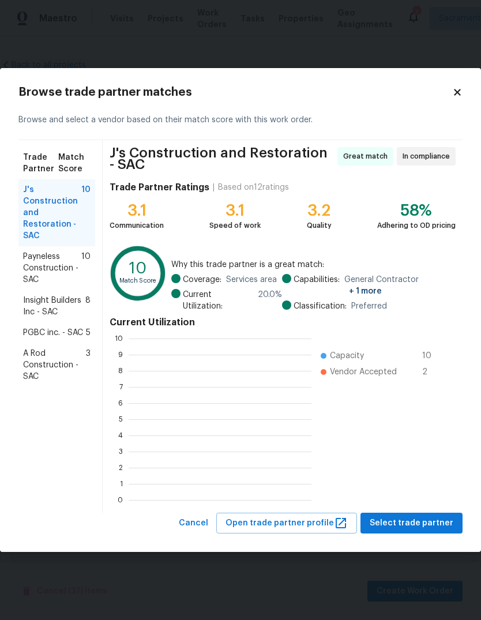
scroll to position [1, 1]
click at [24, 202] on span "J's Construction and Restoration - SAC" at bounding box center [52, 213] width 58 height 58
click at [41, 208] on span "J's Construction and Restoration - SAC" at bounding box center [52, 213] width 58 height 58
click at [419, 523] on span "Select trade partner" at bounding box center [412, 523] width 84 height 14
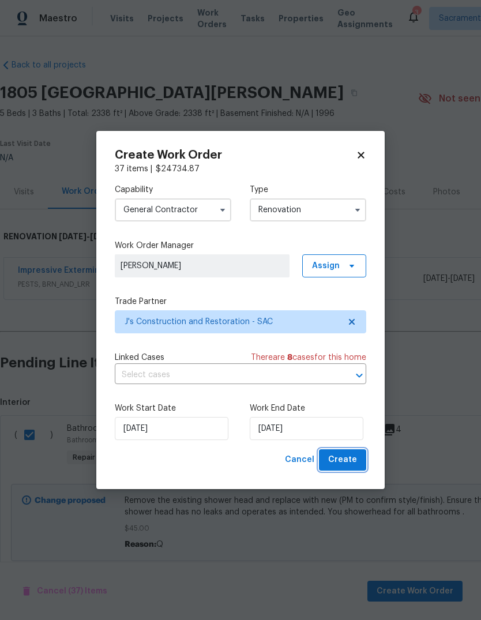
click at [349, 463] on span "Create" at bounding box center [342, 460] width 29 height 14
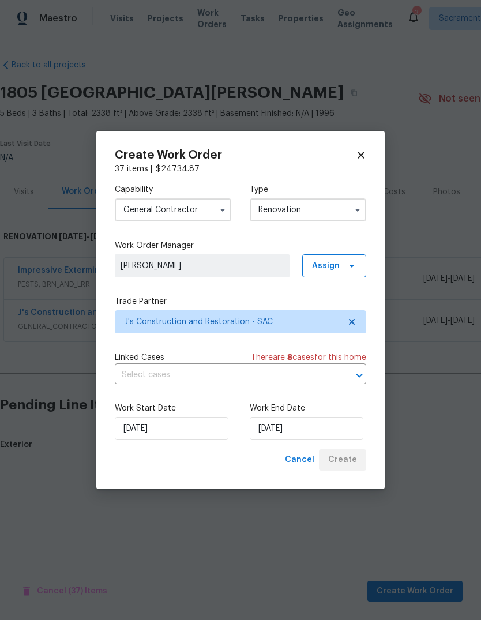
scroll to position [0, 0]
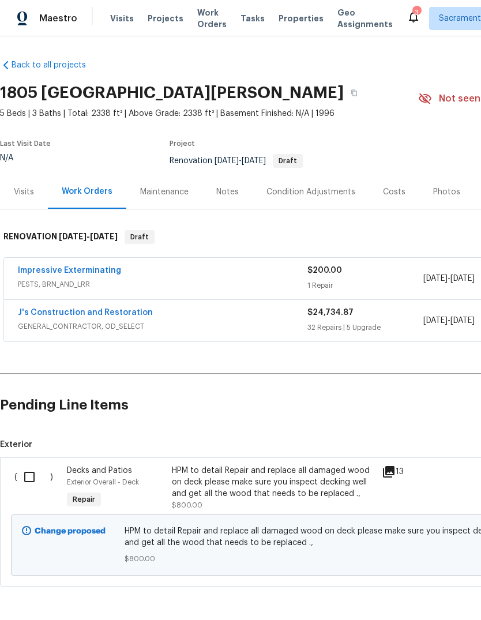
click at [35, 474] on input "checkbox" at bounding box center [33, 477] width 33 height 24
checkbox input "true"
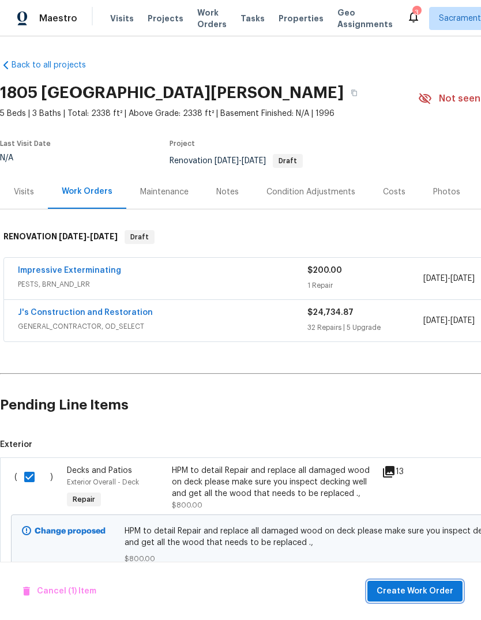
click at [418, 586] on span "Create Work Order" at bounding box center [414, 591] width 77 height 14
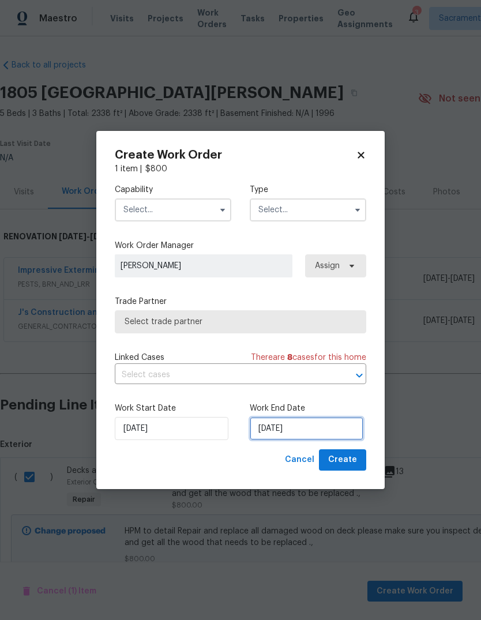
click at [326, 428] on input "[DATE]" at bounding box center [307, 428] width 114 height 23
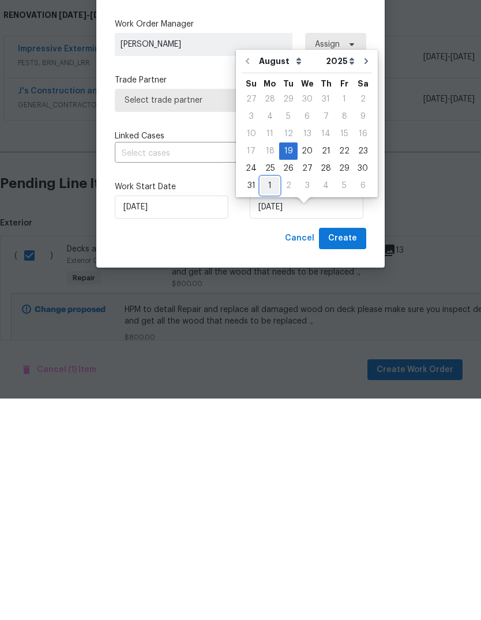
click at [271, 399] on div "1" at bounding box center [270, 407] width 18 height 16
type input "[DATE]"
select select "8"
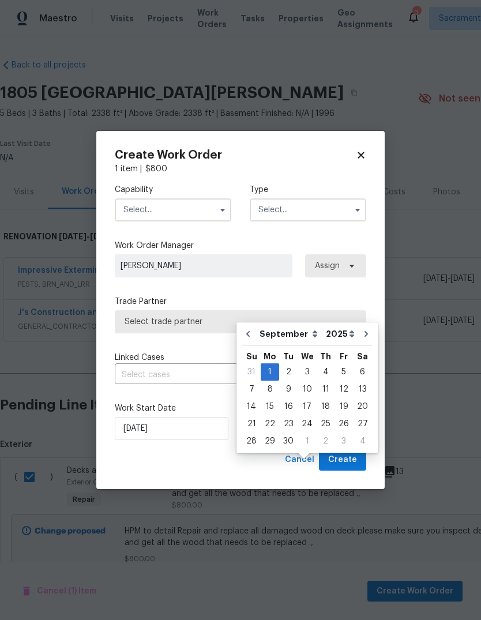
click at [205, 213] on input "text" at bounding box center [173, 209] width 116 height 23
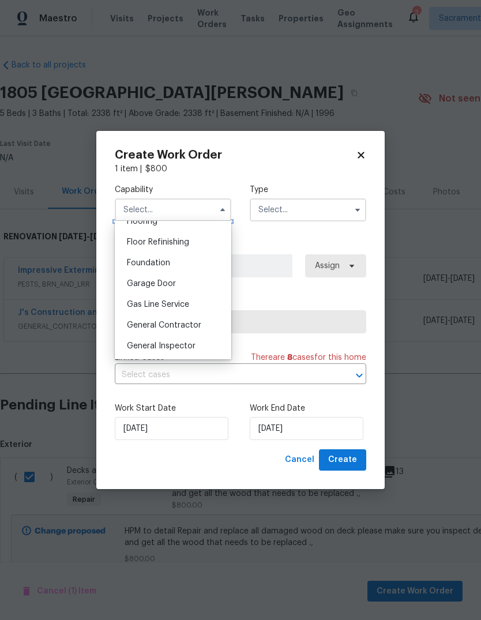
scroll to position [461, 0]
click at [203, 326] on div "General Contractor" at bounding box center [173, 324] width 111 height 21
type input "General Contractor"
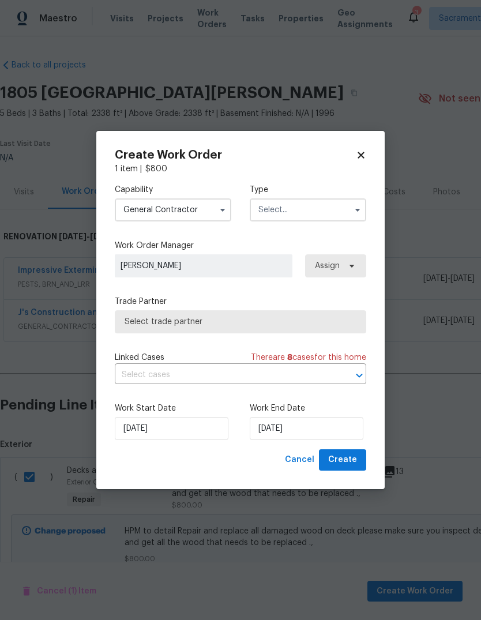
click at [336, 211] on input "text" at bounding box center [308, 209] width 116 height 23
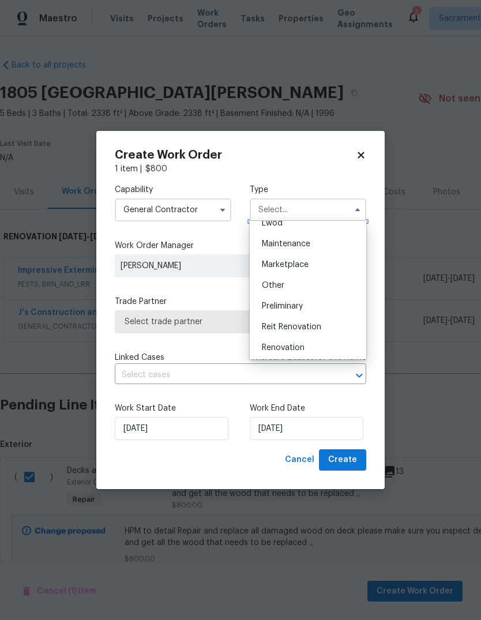
scroll to position [195, 0]
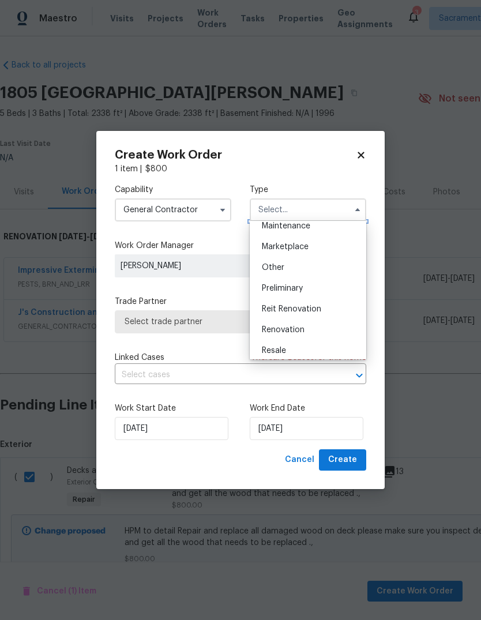
click at [308, 334] on div "Renovation" at bounding box center [307, 329] width 111 height 21
type input "Renovation"
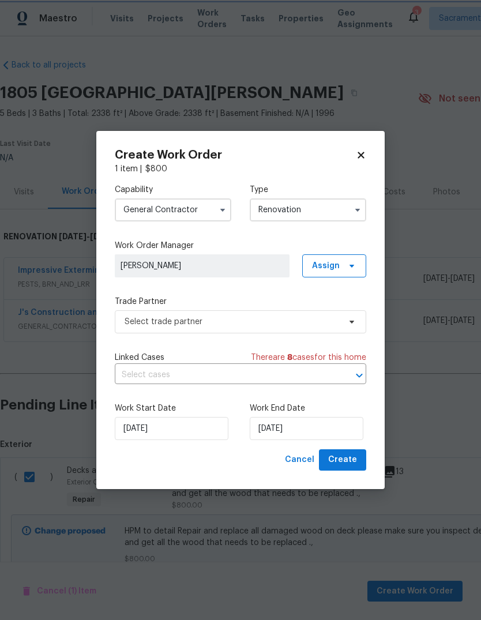
scroll to position [0, 0]
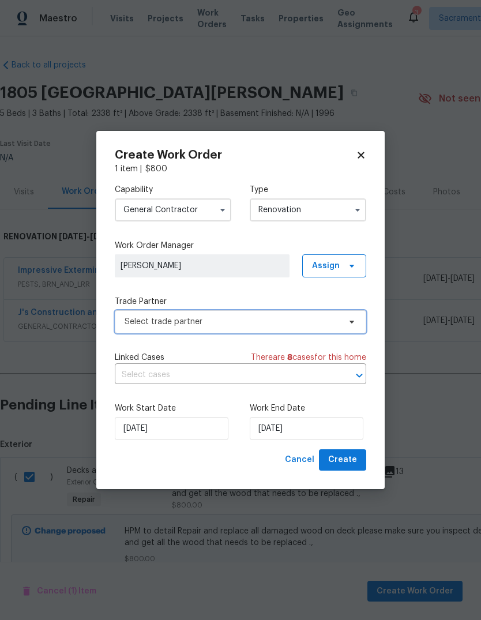
click at [298, 330] on span "Select trade partner" at bounding box center [240, 321] width 251 height 23
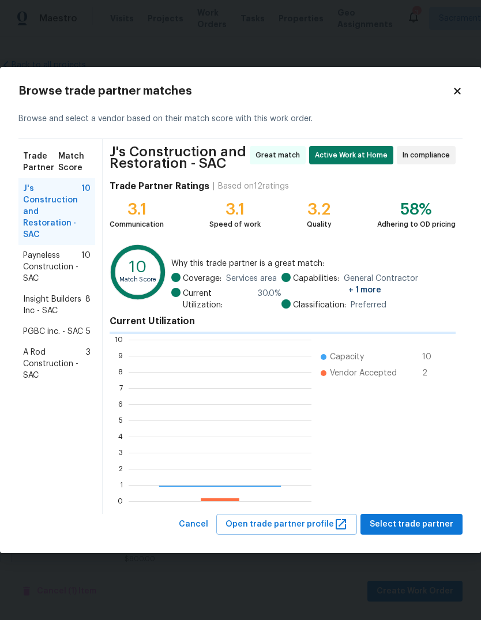
scroll to position [161, 183]
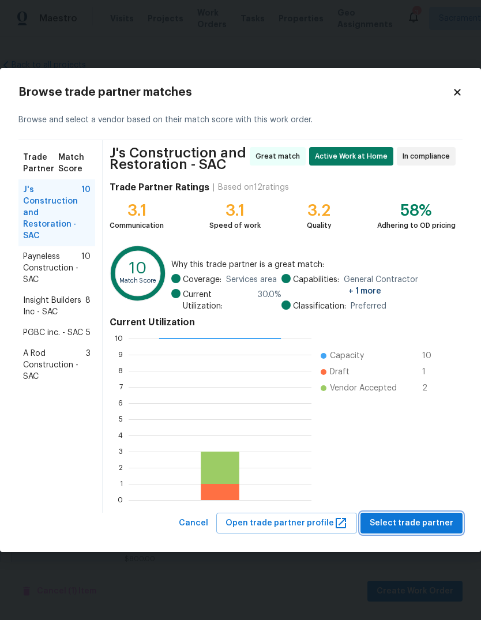
click at [411, 516] on span "Select trade partner" at bounding box center [412, 523] width 84 height 14
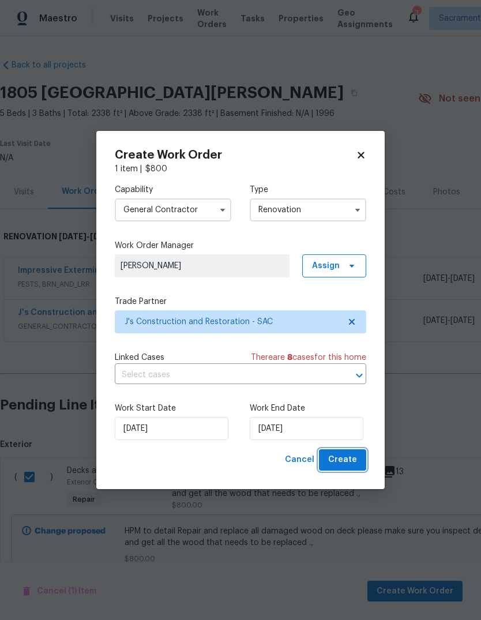
click at [349, 467] on span "Create" at bounding box center [342, 460] width 29 height 14
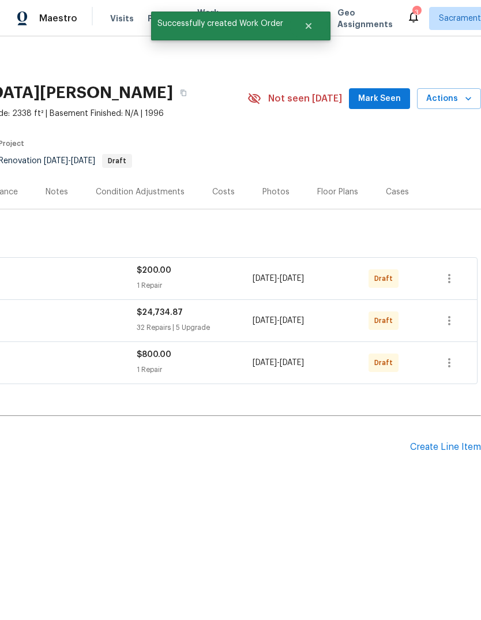
scroll to position [0, 171]
click at [447, 316] on icon "button" at bounding box center [449, 321] width 14 height 14
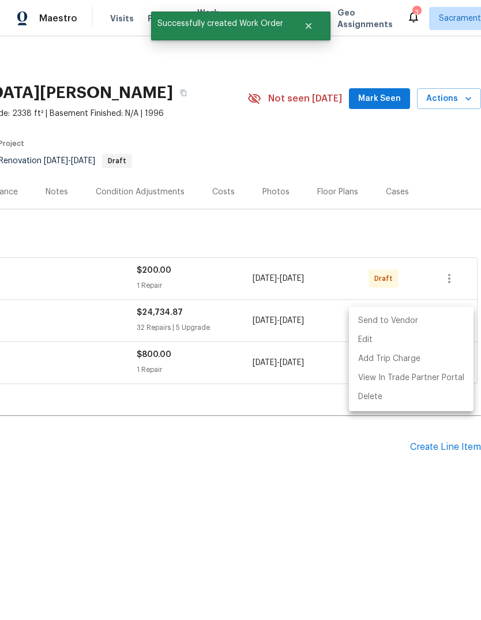
click at [409, 322] on li "Send to Vendor" at bounding box center [411, 320] width 125 height 19
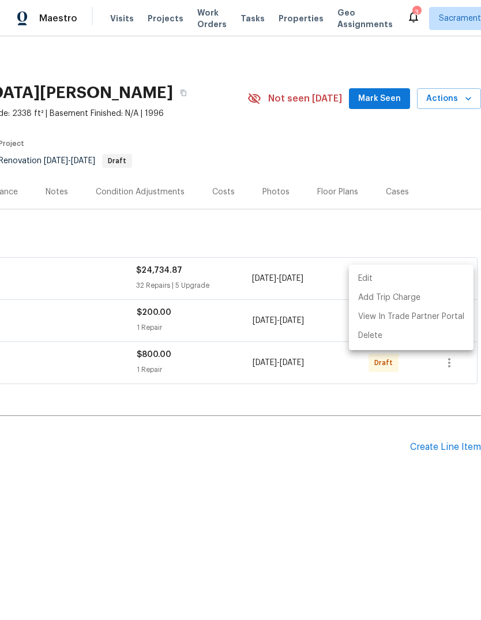
click at [447, 364] on div at bounding box center [240, 310] width 481 height 620
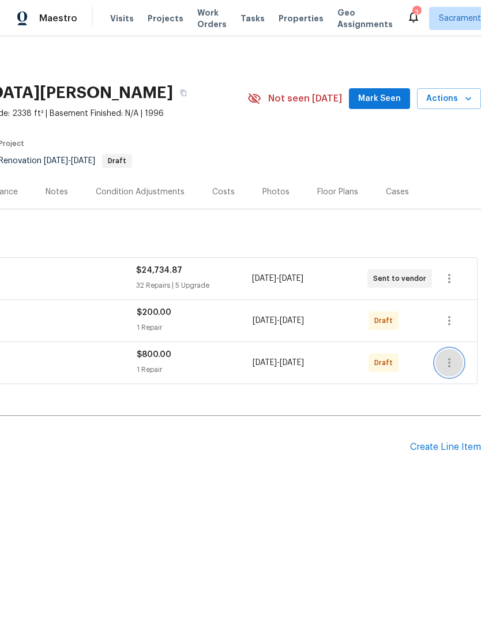
click at [447, 362] on icon "button" at bounding box center [449, 363] width 14 height 14
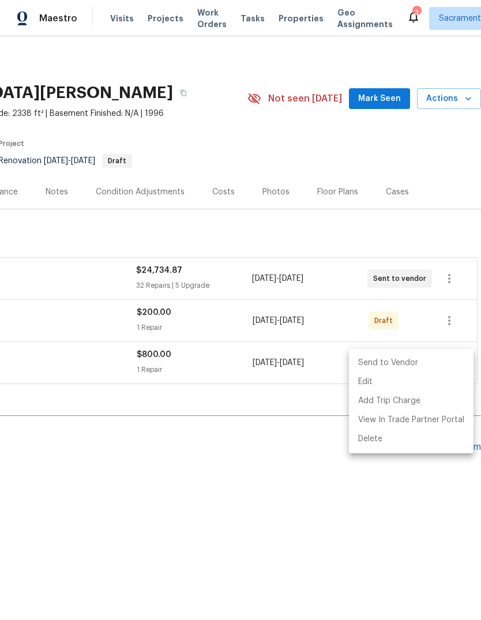
click at [428, 361] on li "Send to Vendor" at bounding box center [411, 362] width 125 height 19
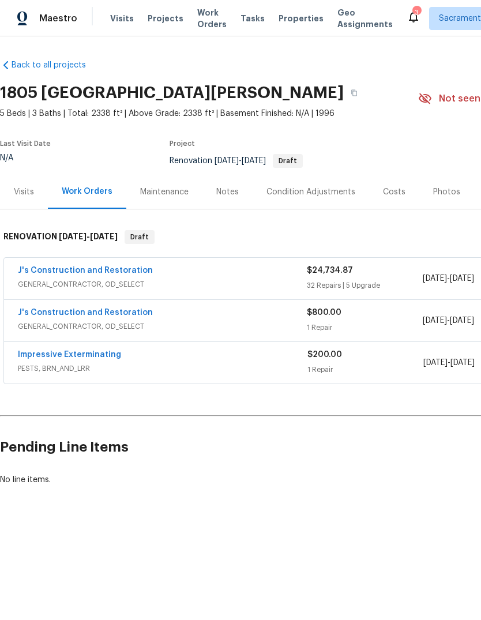
click at [409, 16] on icon at bounding box center [413, 18] width 9 height 12
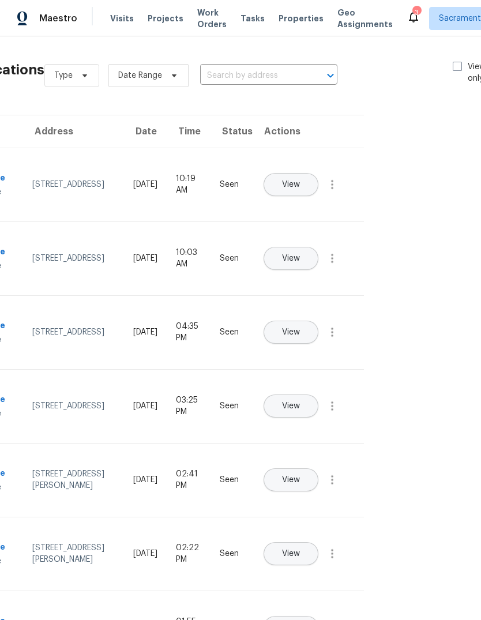
scroll to position [0, 84]
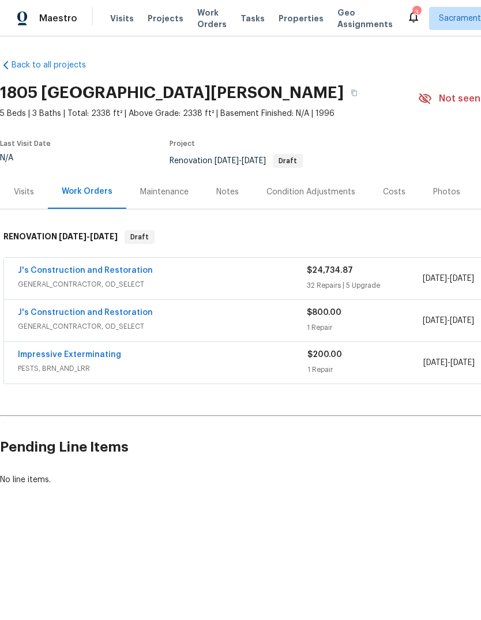
click at [109, 269] on link "J's Construction and Restoration" at bounding box center [85, 270] width 135 height 8
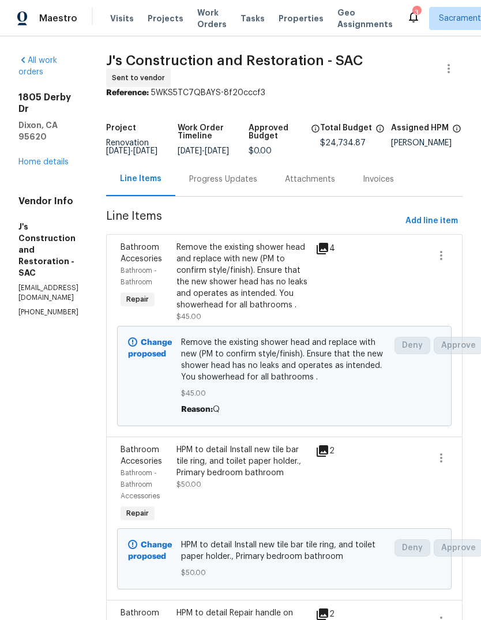
click at [257, 185] on div "Progress Updates" at bounding box center [223, 180] width 68 height 12
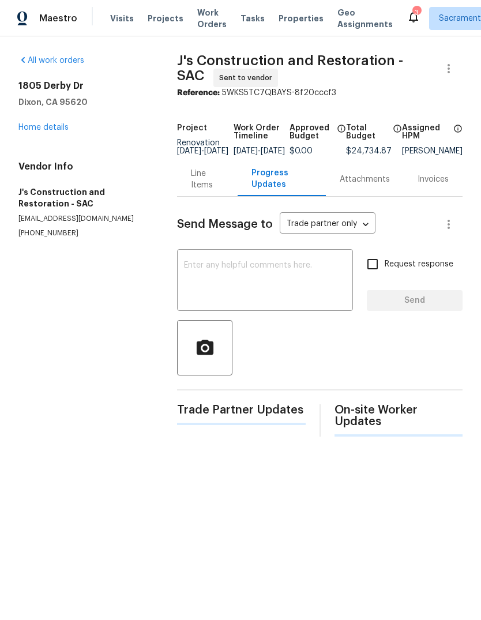
click at [187, 270] on textarea at bounding box center [265, 281] width 162 height 40
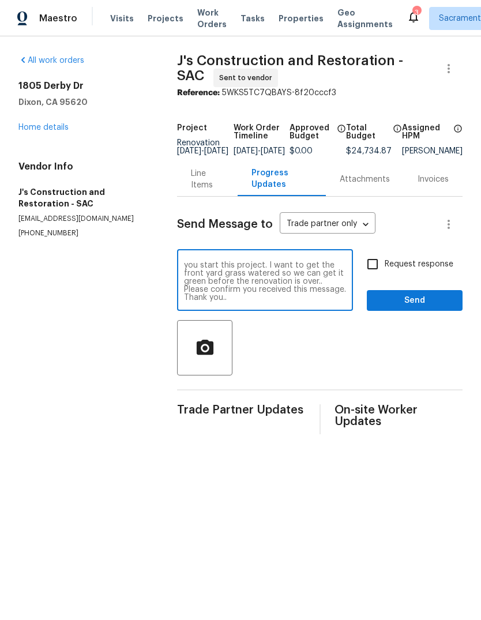
scroll to position [56, 0]
type textarea "Please hit start on this home [DATE]. Home is ready to start. Please have roofe…"
click at [375, 273] on input "Request response" at bounding box center [372, 264] width 24 height 24
checkbox input "true"
click at [426, 308] on span "Send" at bounding box center [414, 300] width 77 height 14
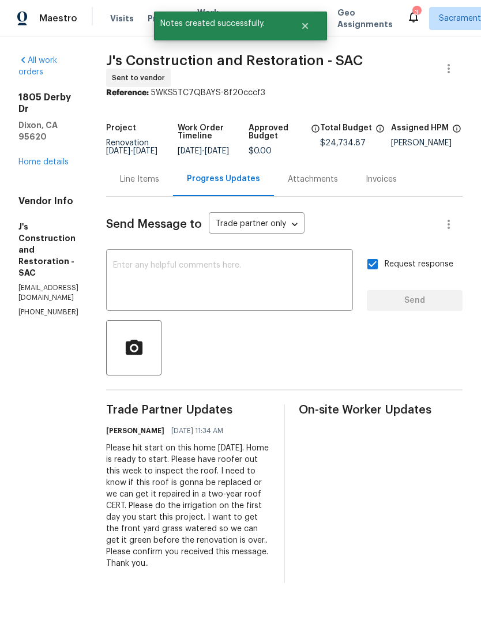
scroll to position [0, 0]
click at [37, 158] on link "Home details" at bounding box center [43, 162] width 50 height 8
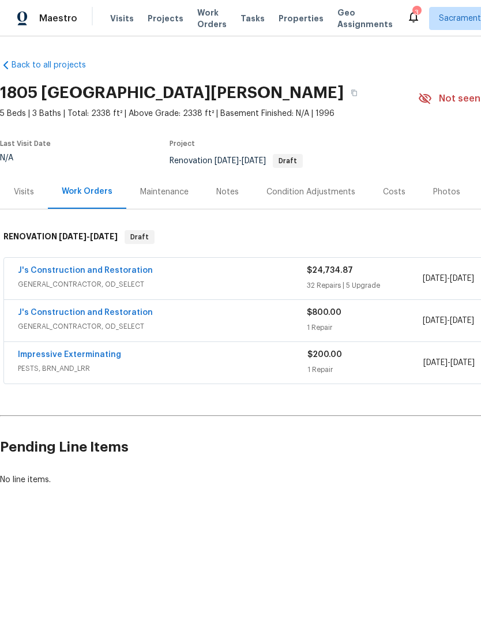
click at [86, 273] on link "J's Construction and Restoration" at bounding box center [85, 270] width 135 height 8
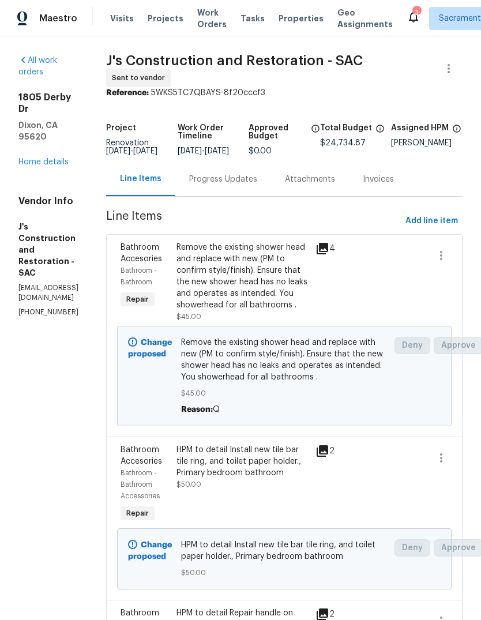
click at [257, 185] on div "Progress Updates" at bounding box center [223, 180] width 68 height 12
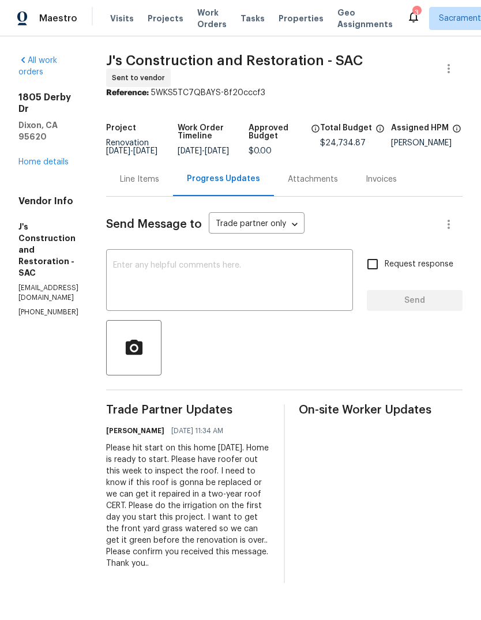
click at [176, 272] on textarea at bounding box center [229, 281] width 233 height 40
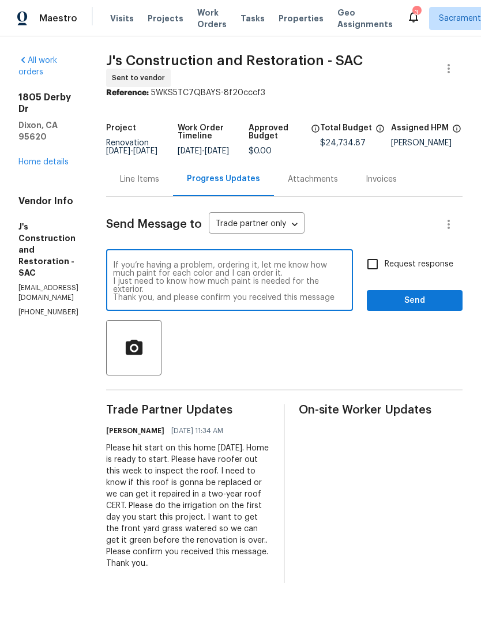
scroll to position [81, 0]
type textarea "Also, please note. Pictures of hardware light fixtures that I put in with the l…"
click at [375, 274] on input "Request response" at bounding box center [372, 264] width 24 height 24
checkbox input "true"
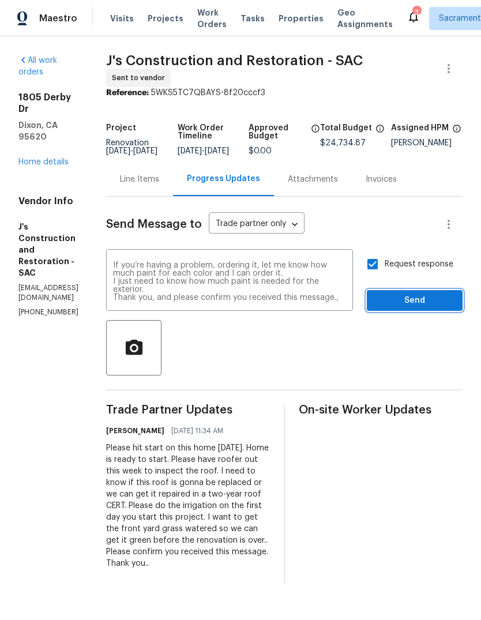
click at [414, 306] on span "Send" at bounding box center [414, 300] width 77 height 14
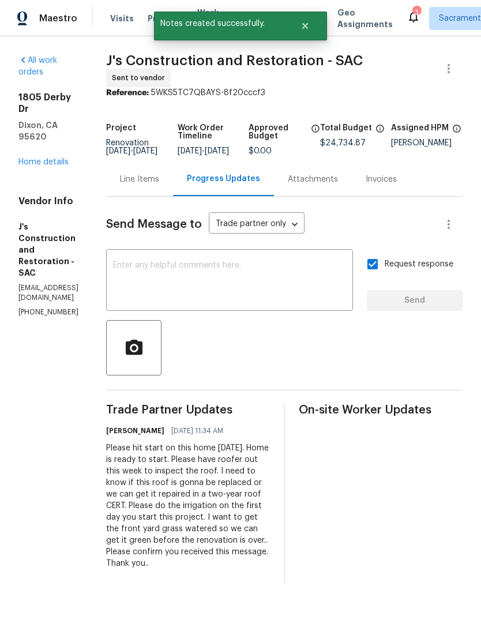
scroll to position [0, 0]
